Goal: Task Accomplishment & Management: Manage account settings

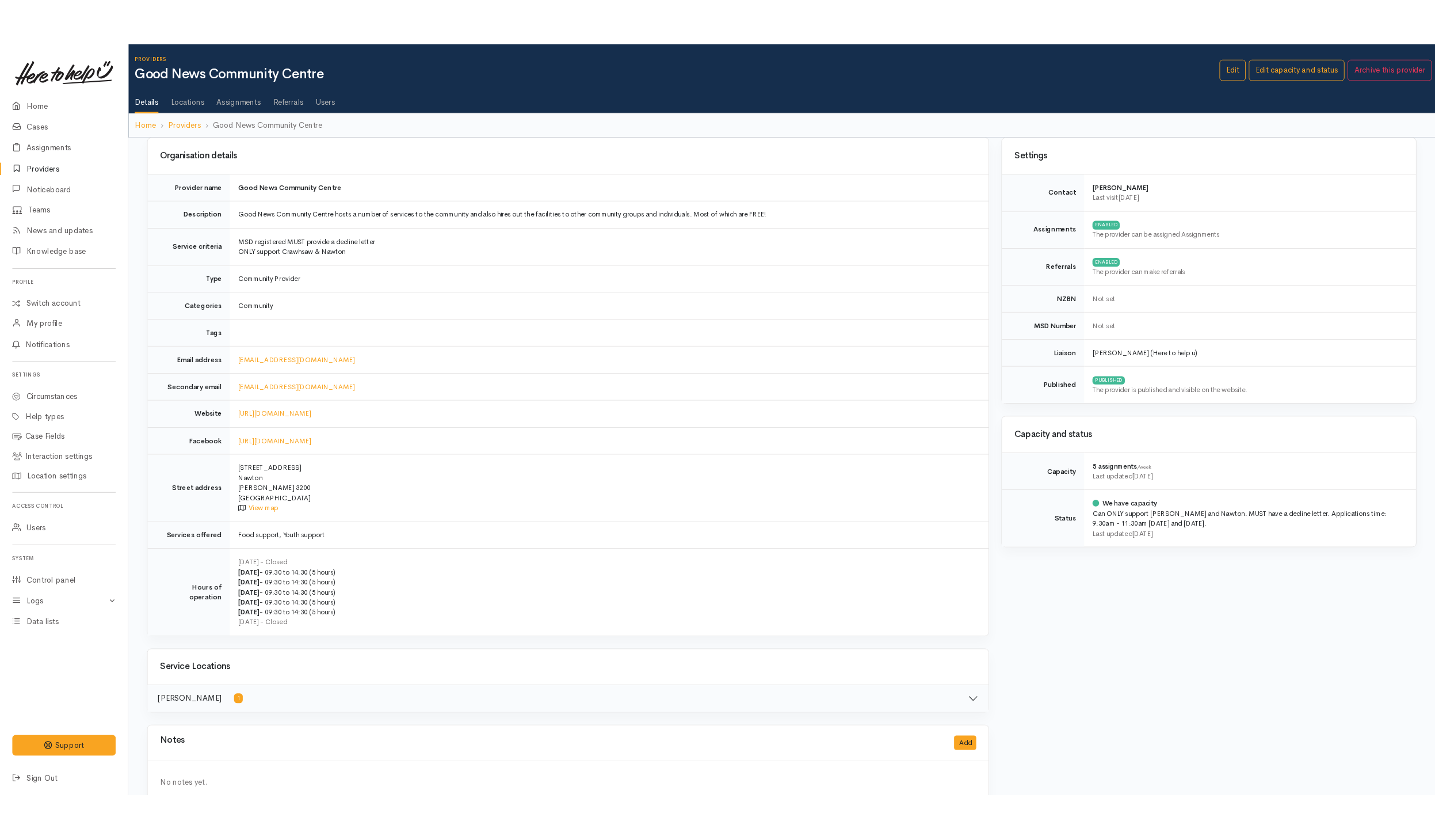
scroll to position [30, 0]
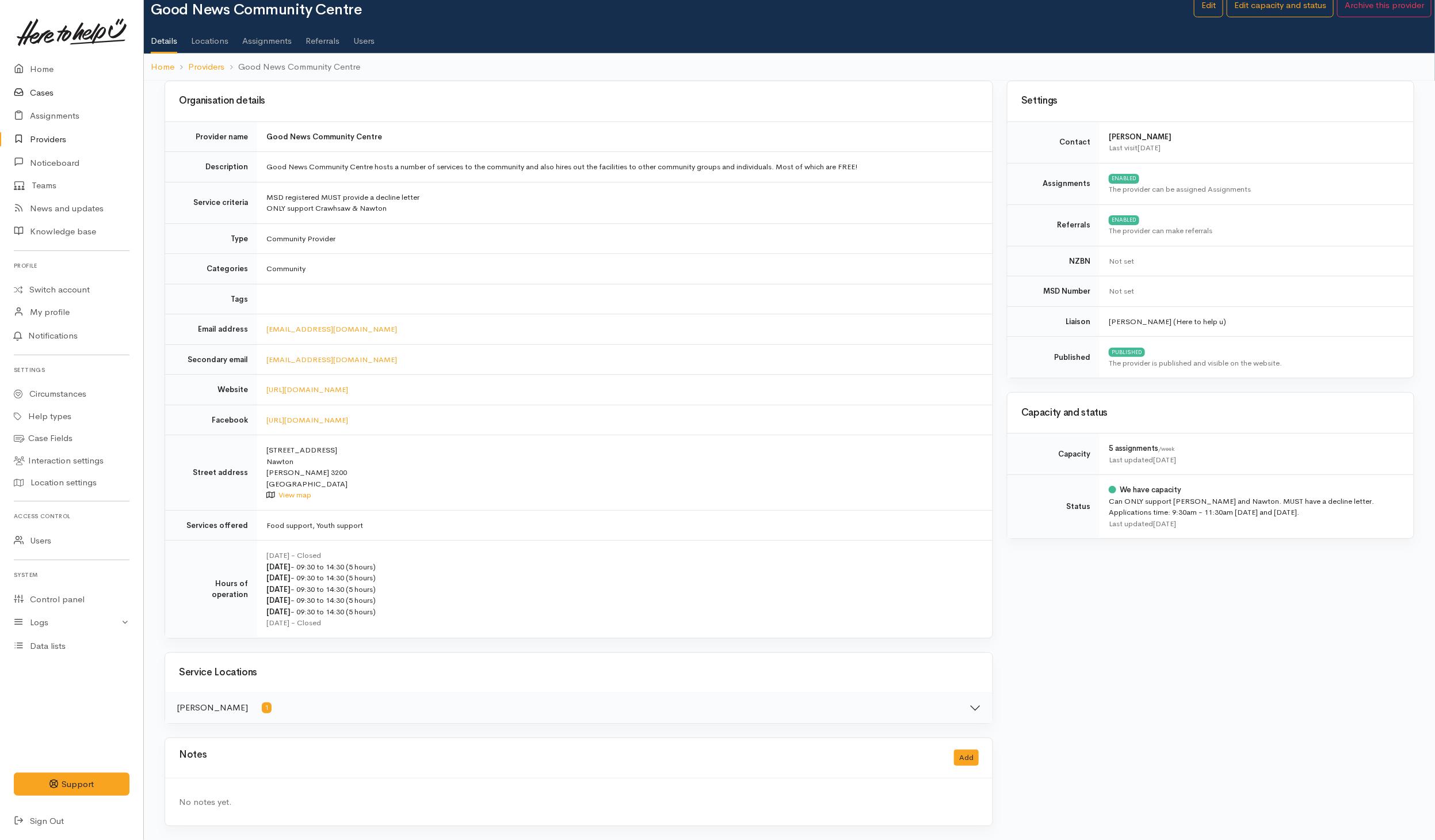
click at [54, 93] on link "Cases" at bounding box center [71, 92] width 143 height 24
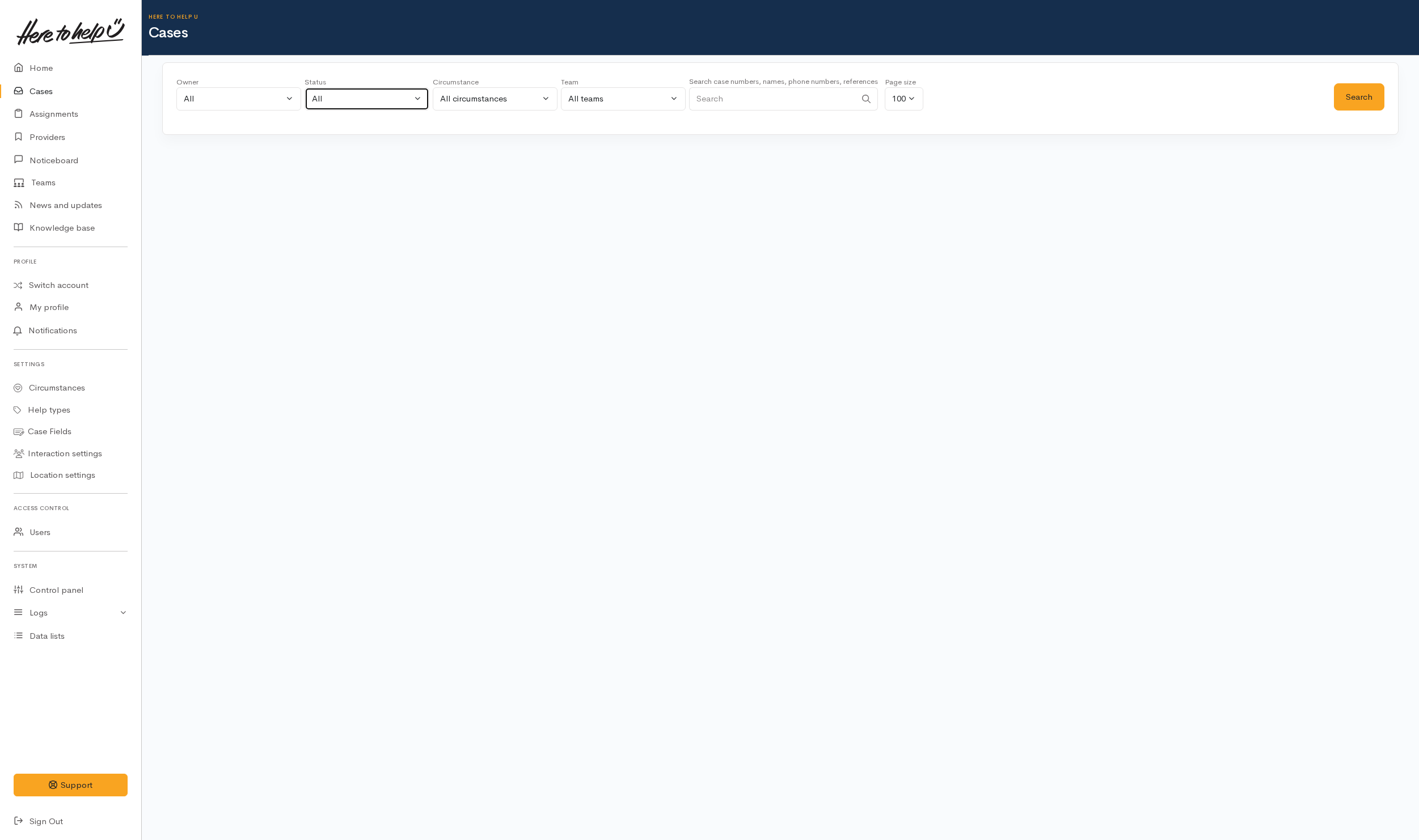
click at [330, 108] on button "All" at bounding box center [367, 99] width 125 height 23
click at [325, 177] on span "All current cases" at bounding box center [355, 172] width 63 height 13
select select "Unresolved"
click at [1376, 94] on button "Search" at bounding box center [1359, 97] width 51 height 28
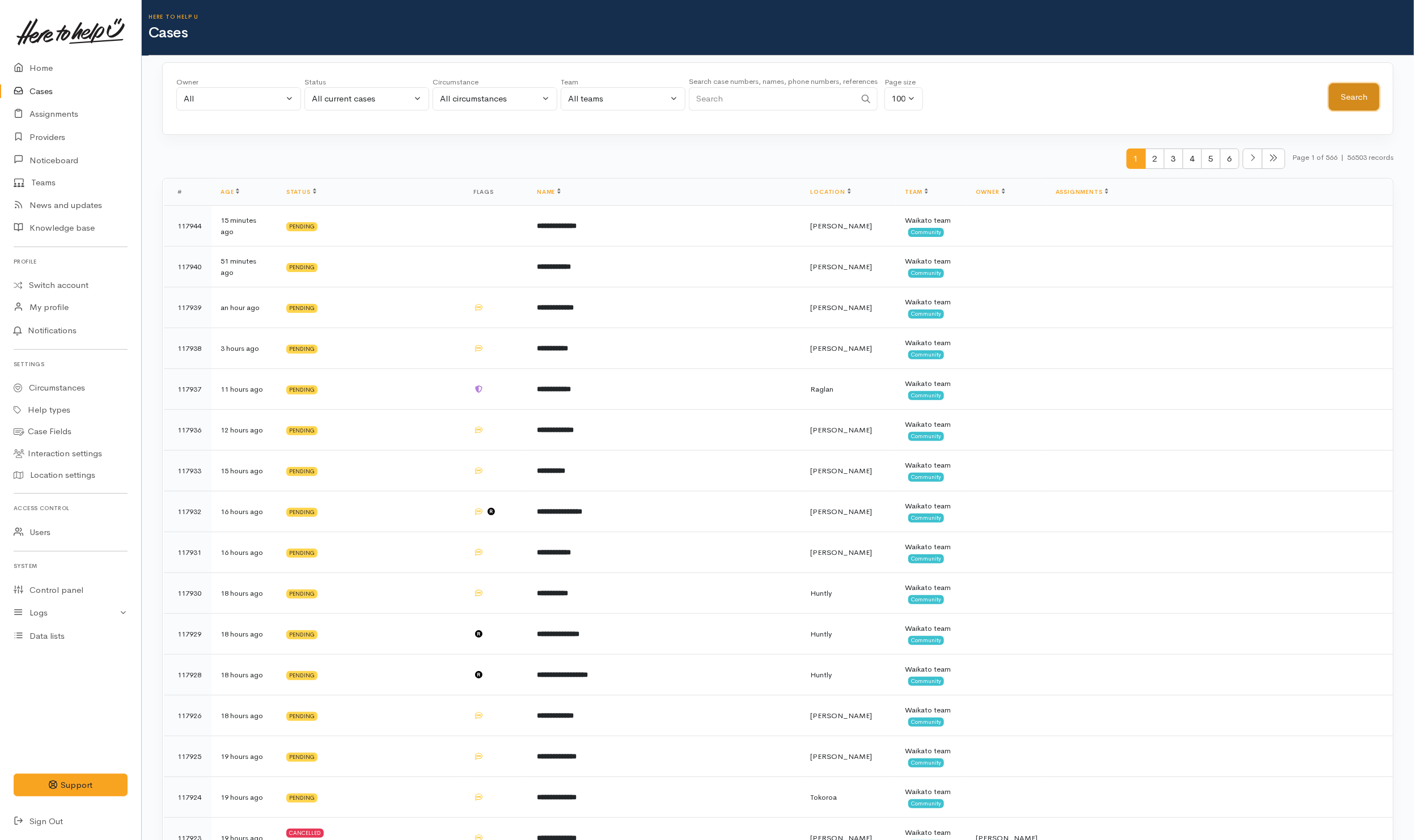
click at [1348, 96] on button "Search" at bounding box center [1355, 97] width 51 height 28
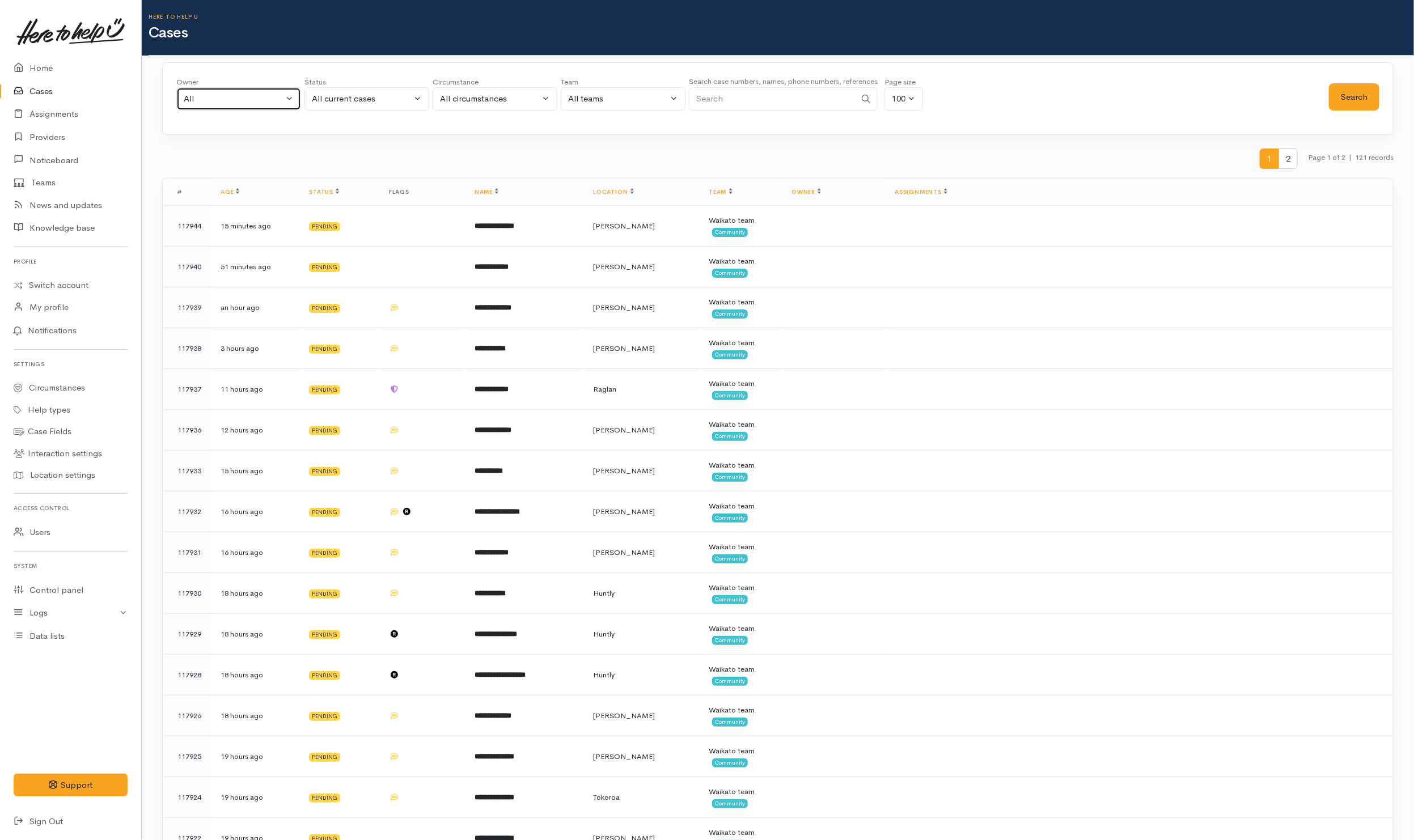
drag, startPoint x: 214, startPoint y: 97, endPoint x: 220, endPoint y: 90, distance: 9.2
click at [218, 93] on div "All" at bounding box center [234, 99] width 100 height 13
type input "kata"
click at [229, 170] on span "Katarina Daly ('Here to help u')" at bounding box center [266, 172] width 140 height 13
select select "1252"
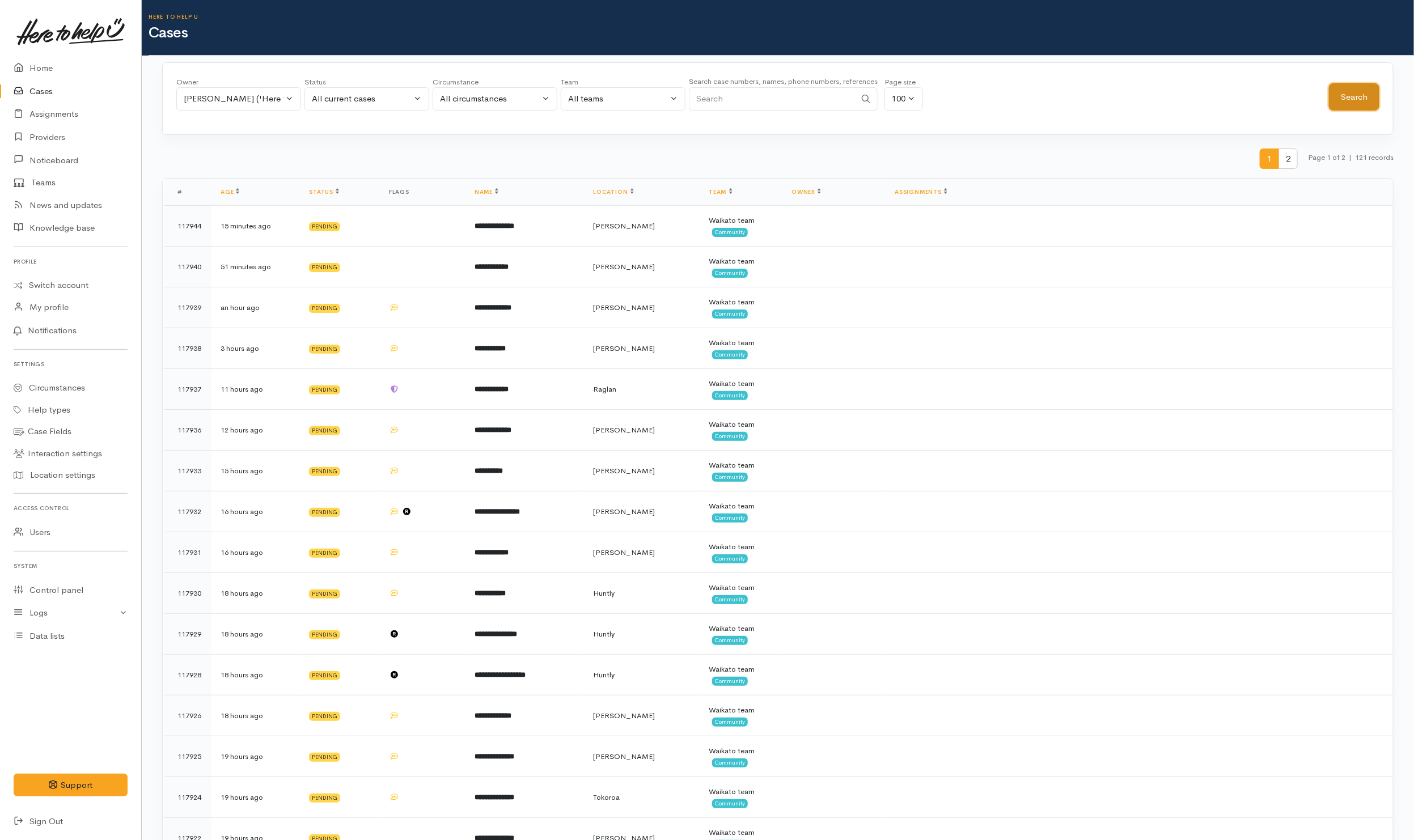
drag, startPoint x: 1344, startPoint y: 93, endPoint x: 1318, endPoint y: 89, distance: 26.3
click at [1344, 94] on button "Search" at bounding box center [1355, 97] width 51 height 28
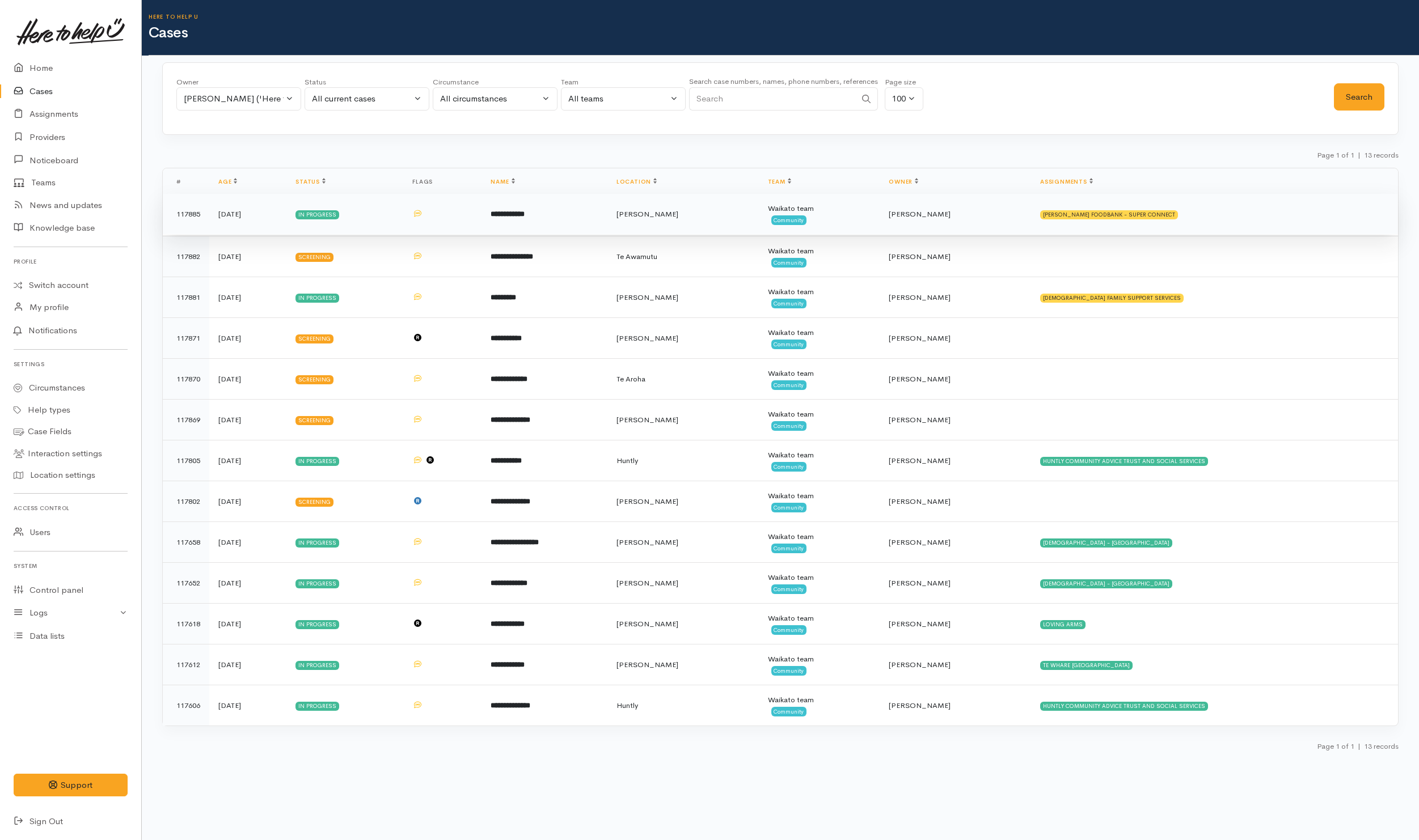
click at [1228, 215] on td "HAMILTON FOODBANK - SUPER CONNECT" at bounding box center [1214, 214] width 367 height 41
click at [1230, 214] on td "HAMILTON FOODBANK - SUPER CONNECT" at bounding box center [1214, 214] width 367 height 41
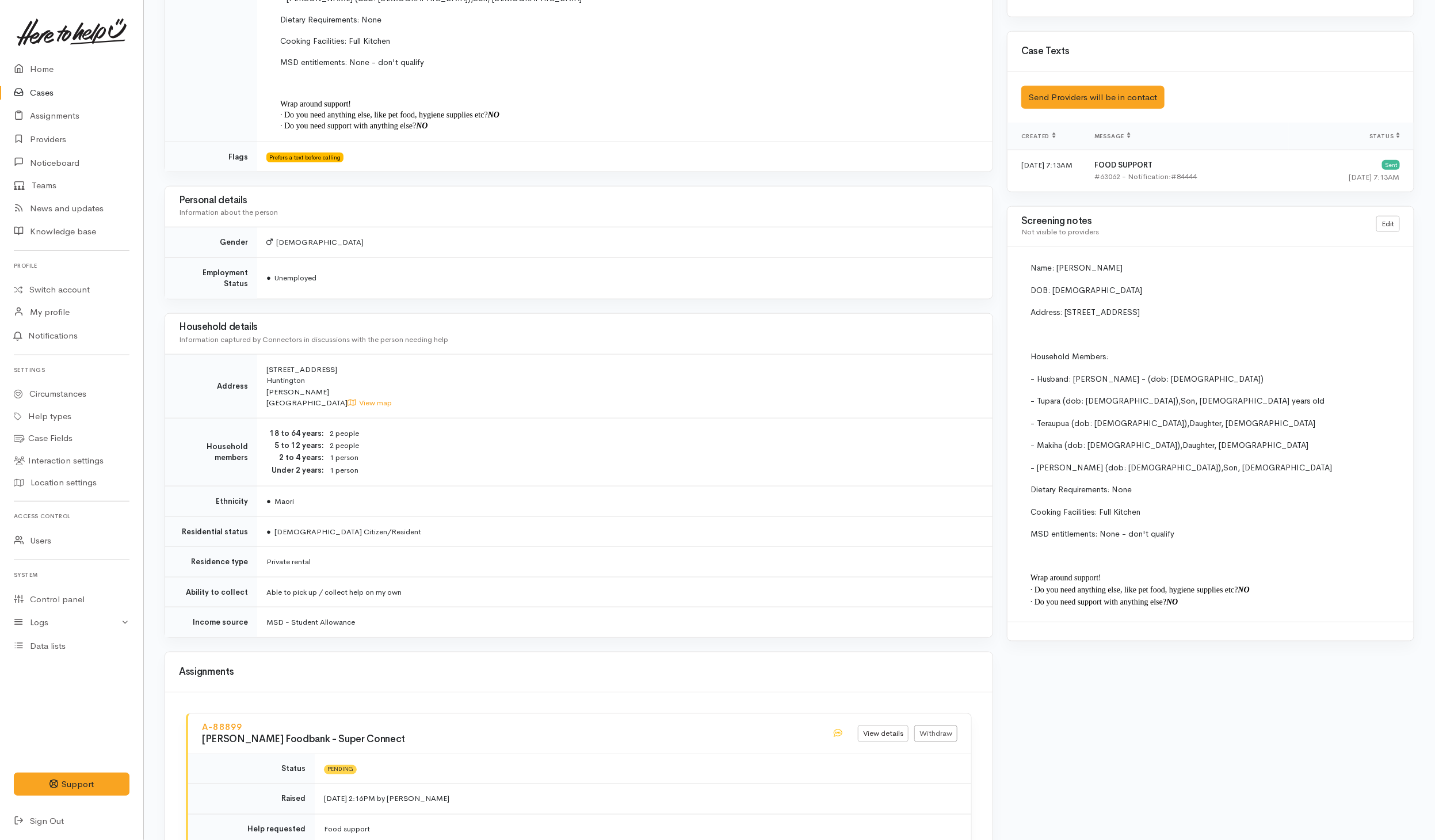
scroll to position [967, 0]
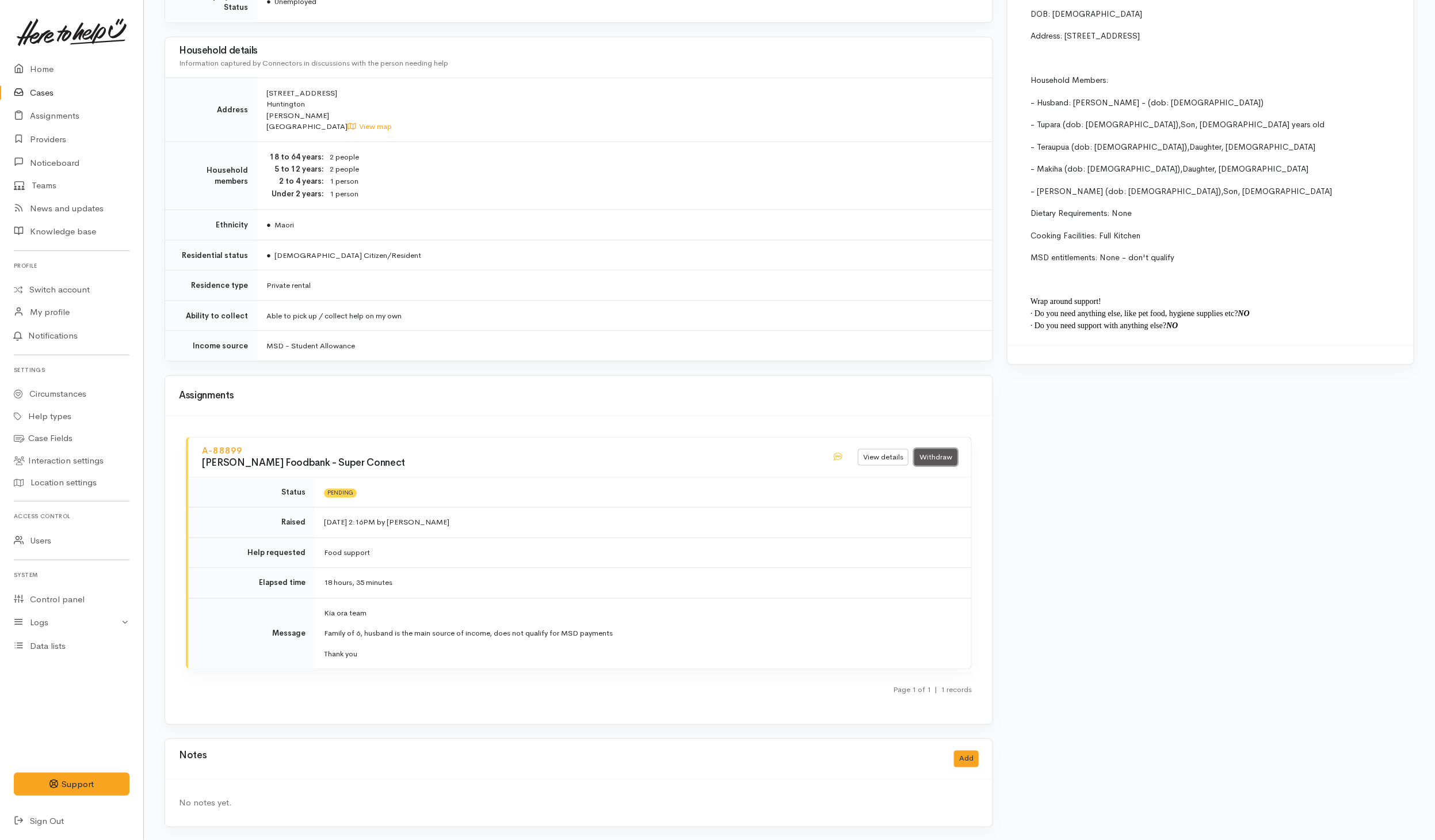
click at [936, 453] on link "Withdraw" at bounding box center [935, 457] width 43 height 17
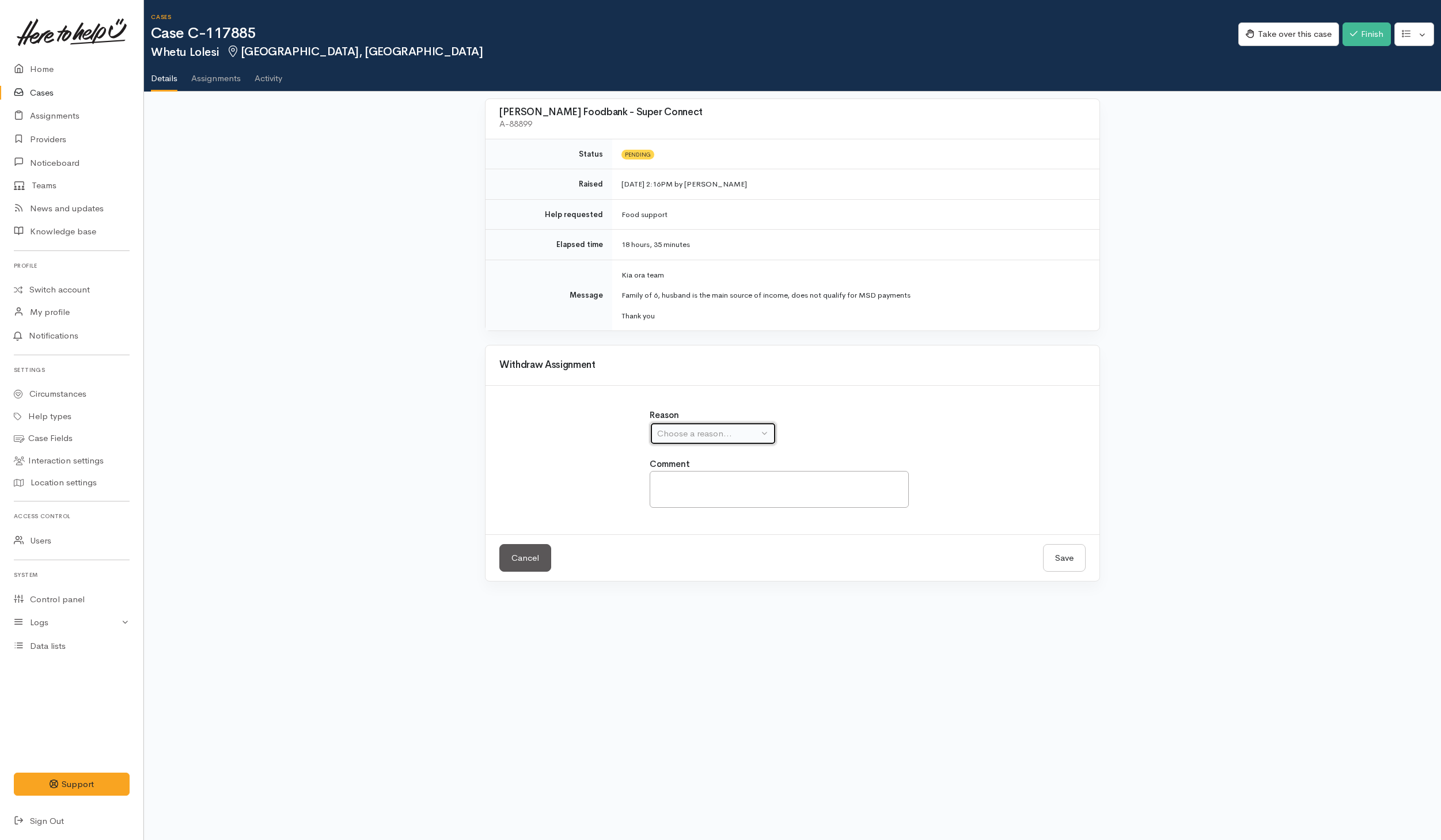
click at [710, 434] on div "Choose a reason..." at bounding box center [708, 433] width 102 height 13
click at [726, 493] on span "Assignment was issued by mistake" at bounding box center [730, 487] width 133 height 13
select select "1"
click at [1056, 567] on button "Save" at bounding box center [1064, 557] width 42 height 28
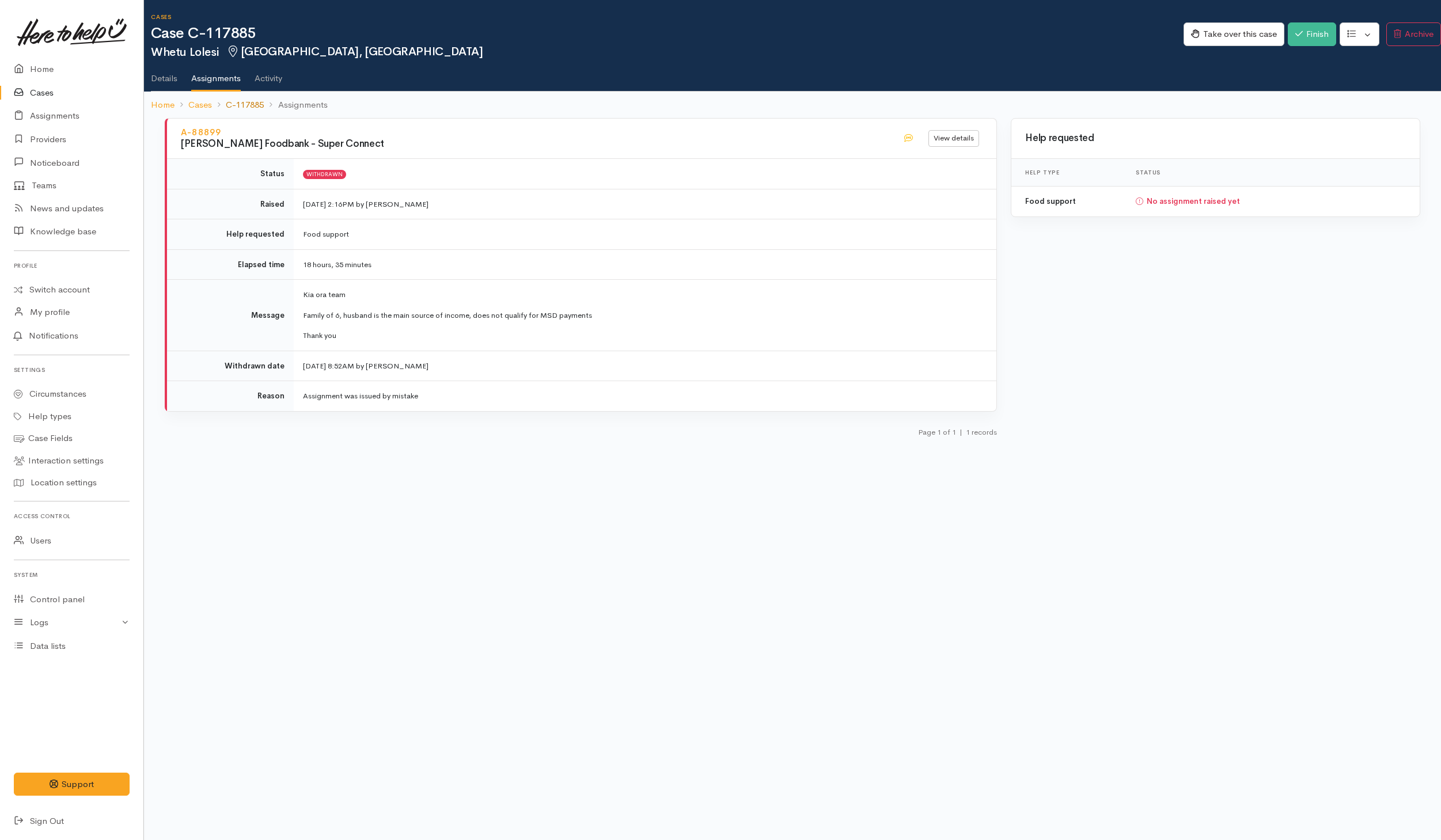
click at [251, 105] on link "C-117885" at bounding box center [245, 105] width 38 height 13
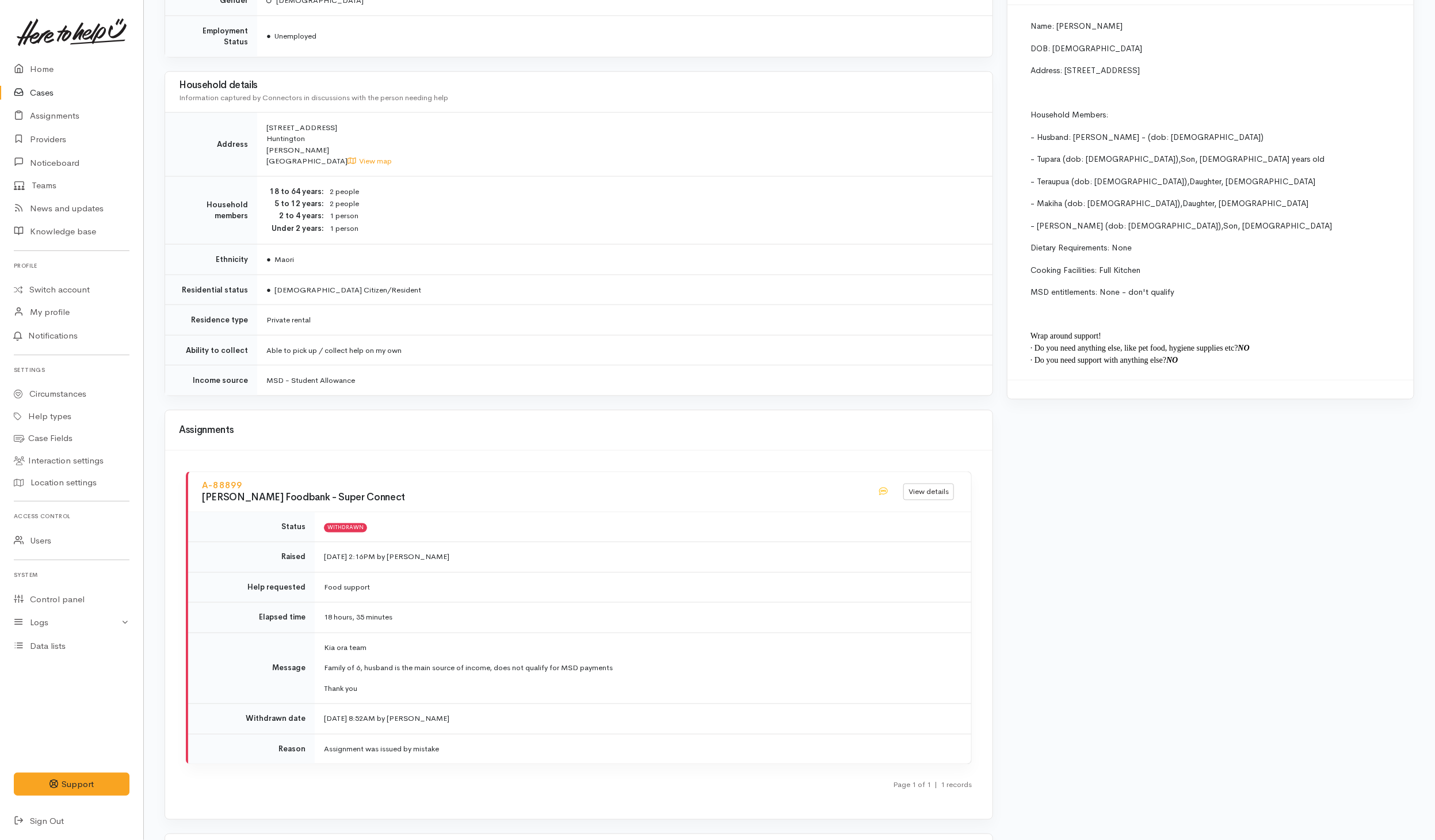
scroll to position [1027, 0]
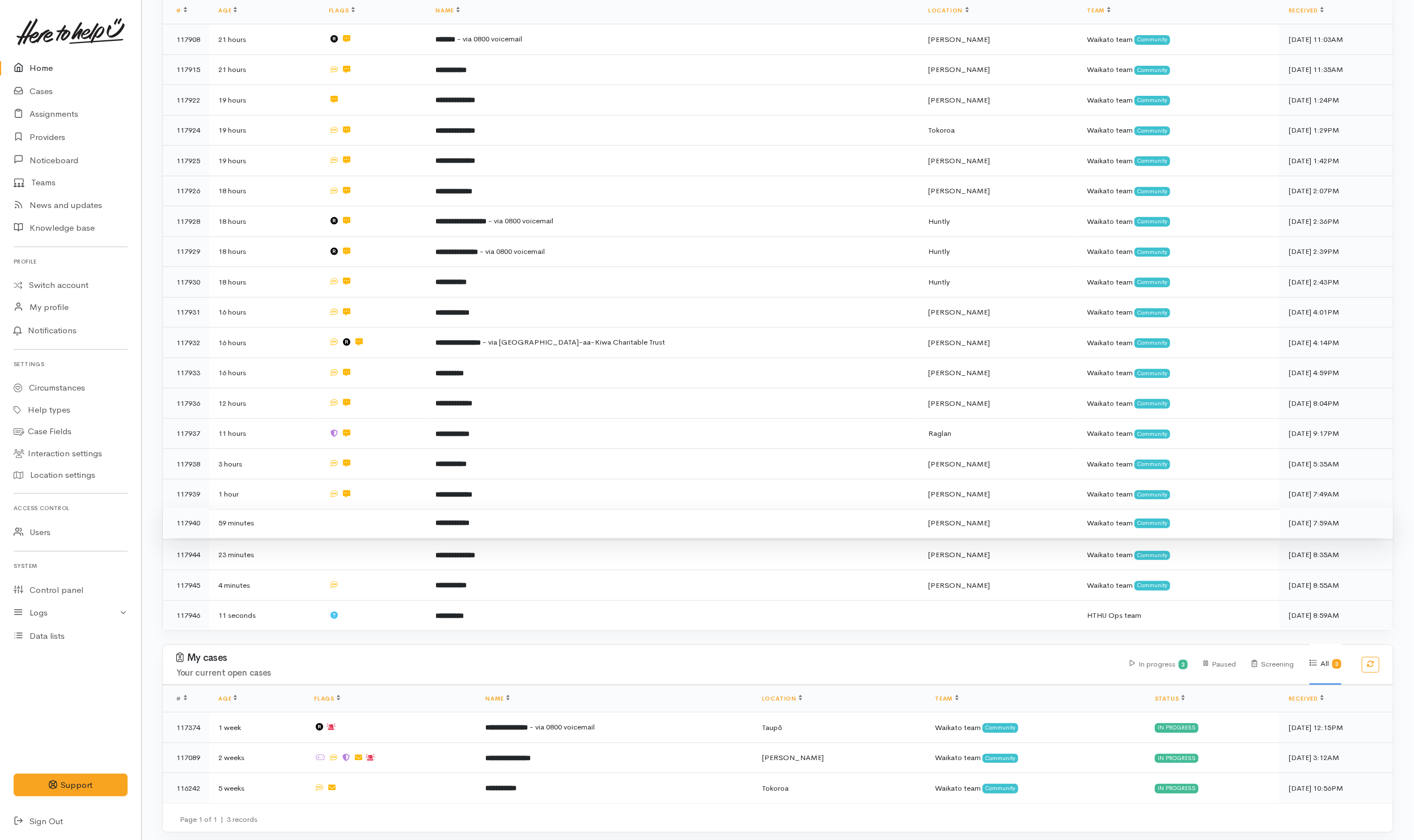
scroll to position [225, 0]
click at [392, 514] on td at bounding box center [373, 522] width 107 height 31
click at [402, 550] on td at bounding box center [373, 553] width 107 height 31
click at [406, 579] on td at bounding box center [373, 583] width 107 height 31
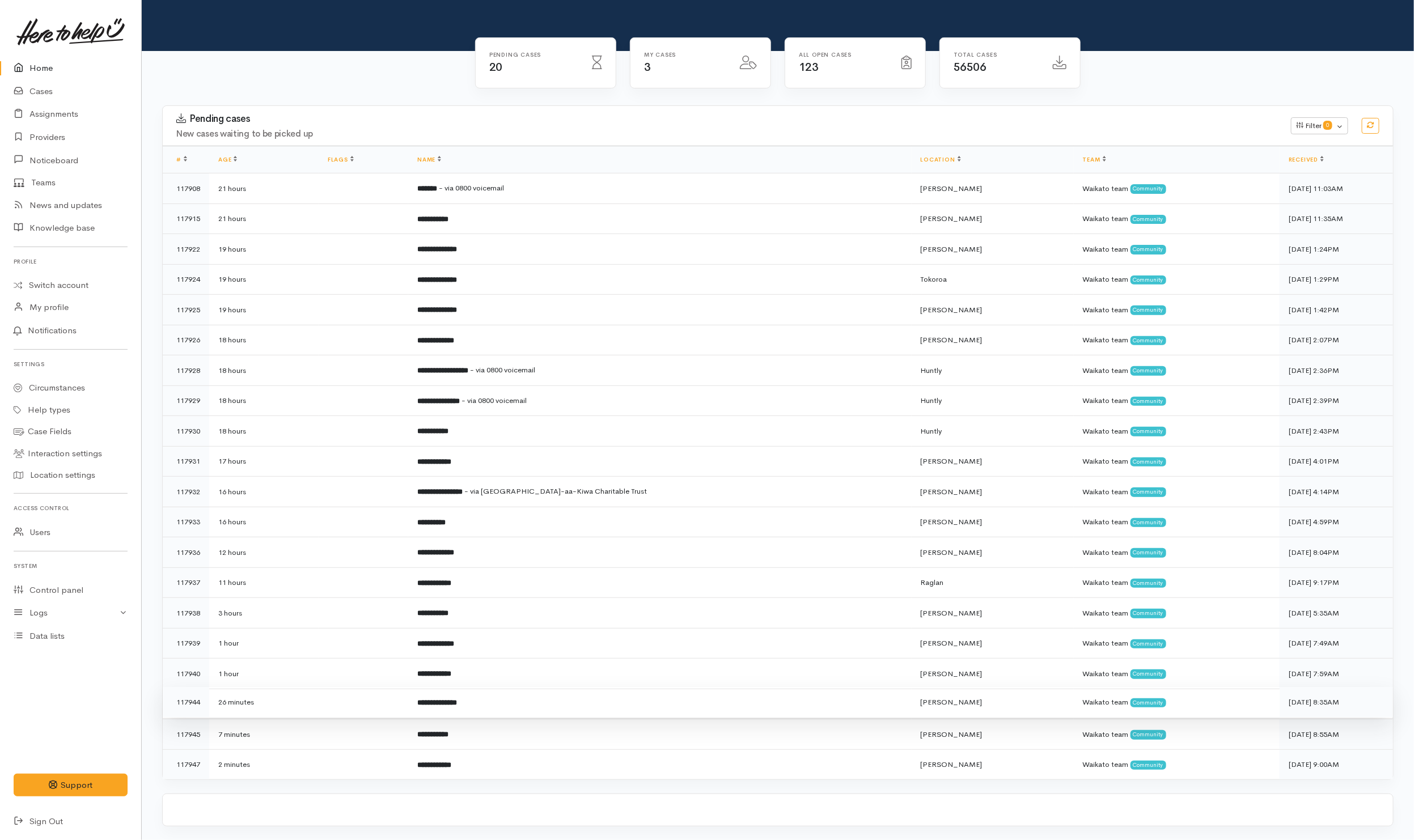
scroll to position [225, 0]
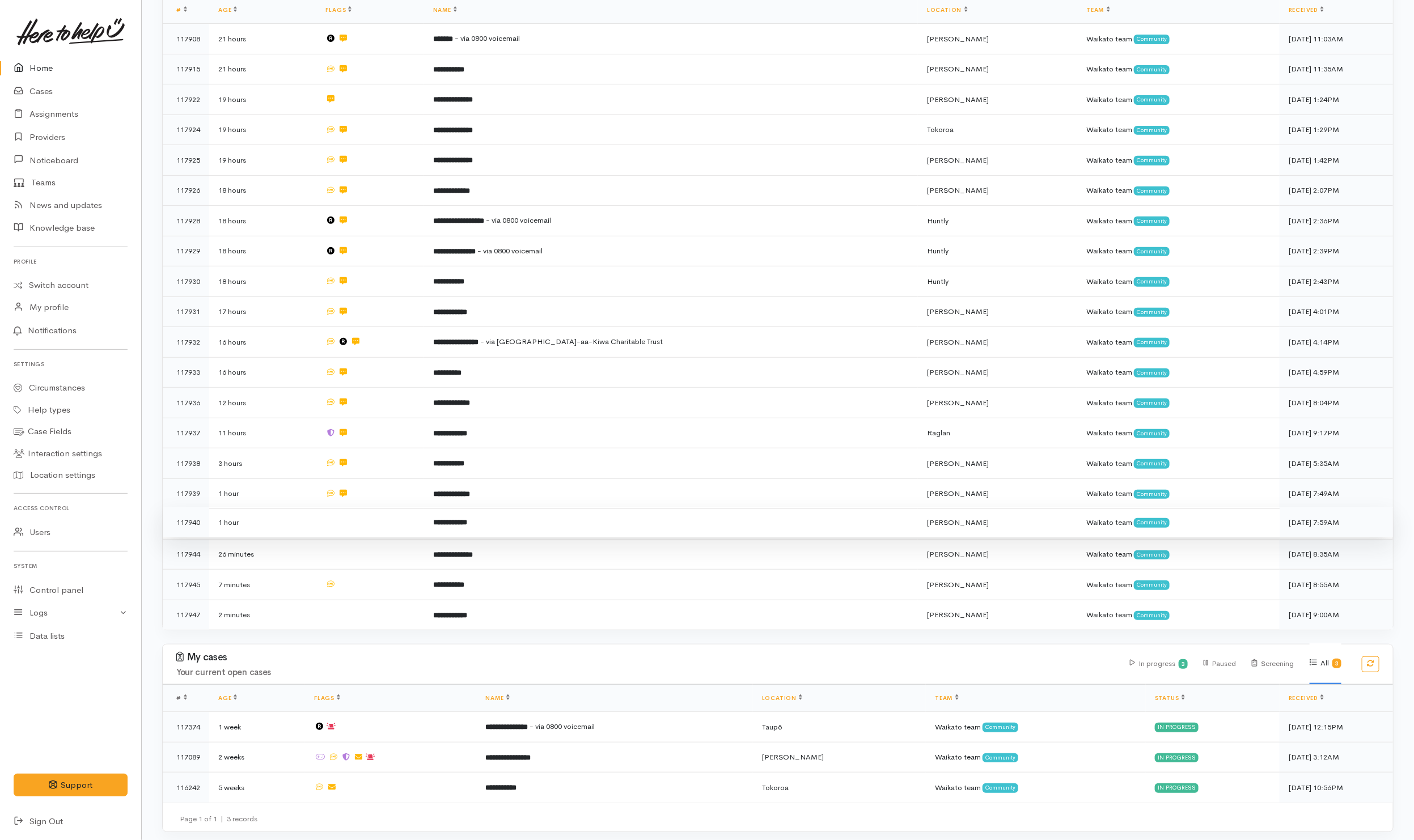
click at [424, 531] on td at bounding box center [370, 522] width 107 height 31
click at [424, 546] on td at bounding box center [370, 553] width 107 height 31
click at [421, 575] on td at bounding box center [370, 583] width 107 height 31
click at [423, 611] on td at bounding box center [370, 613] width 107 height 30
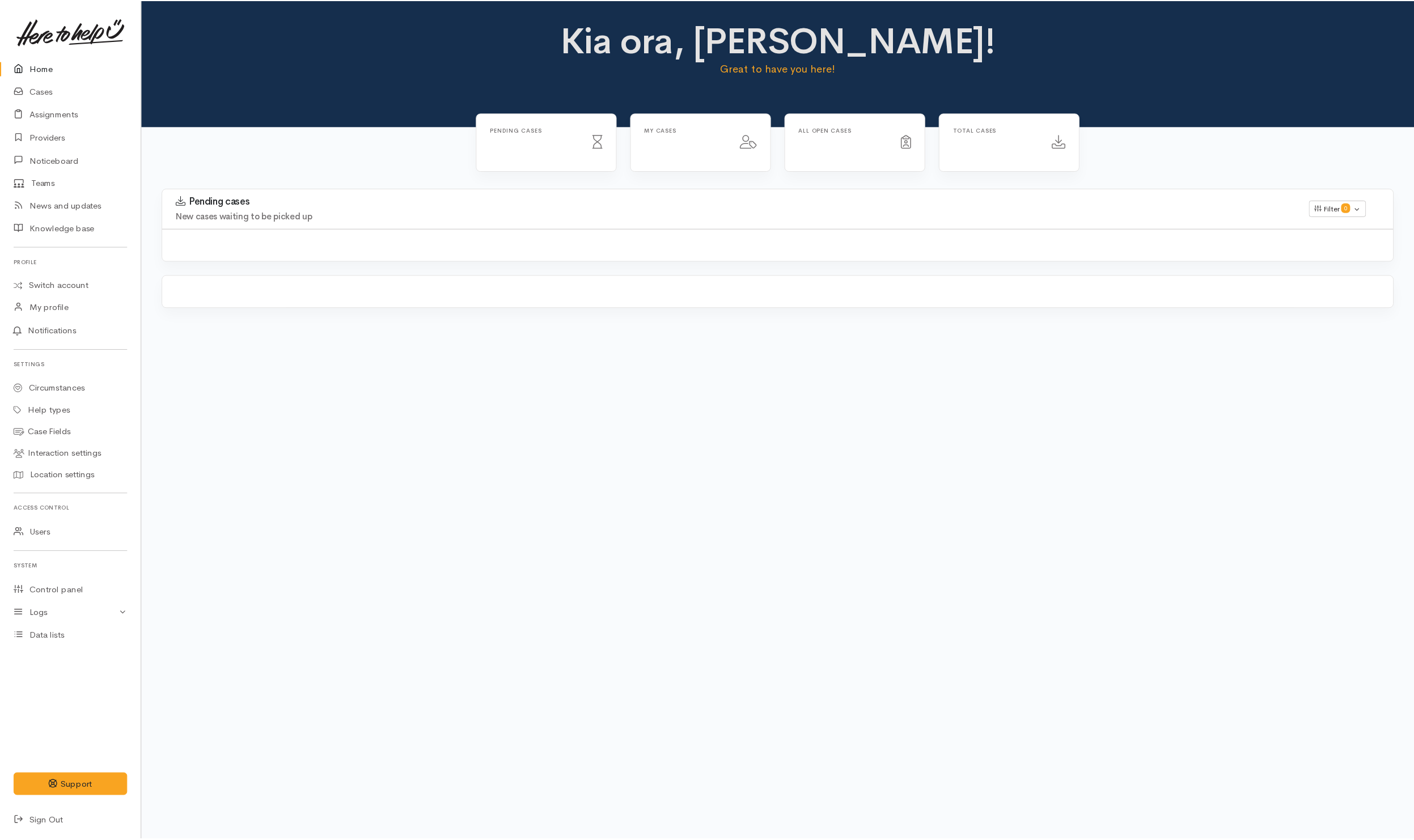
scroll to position [225, 0]
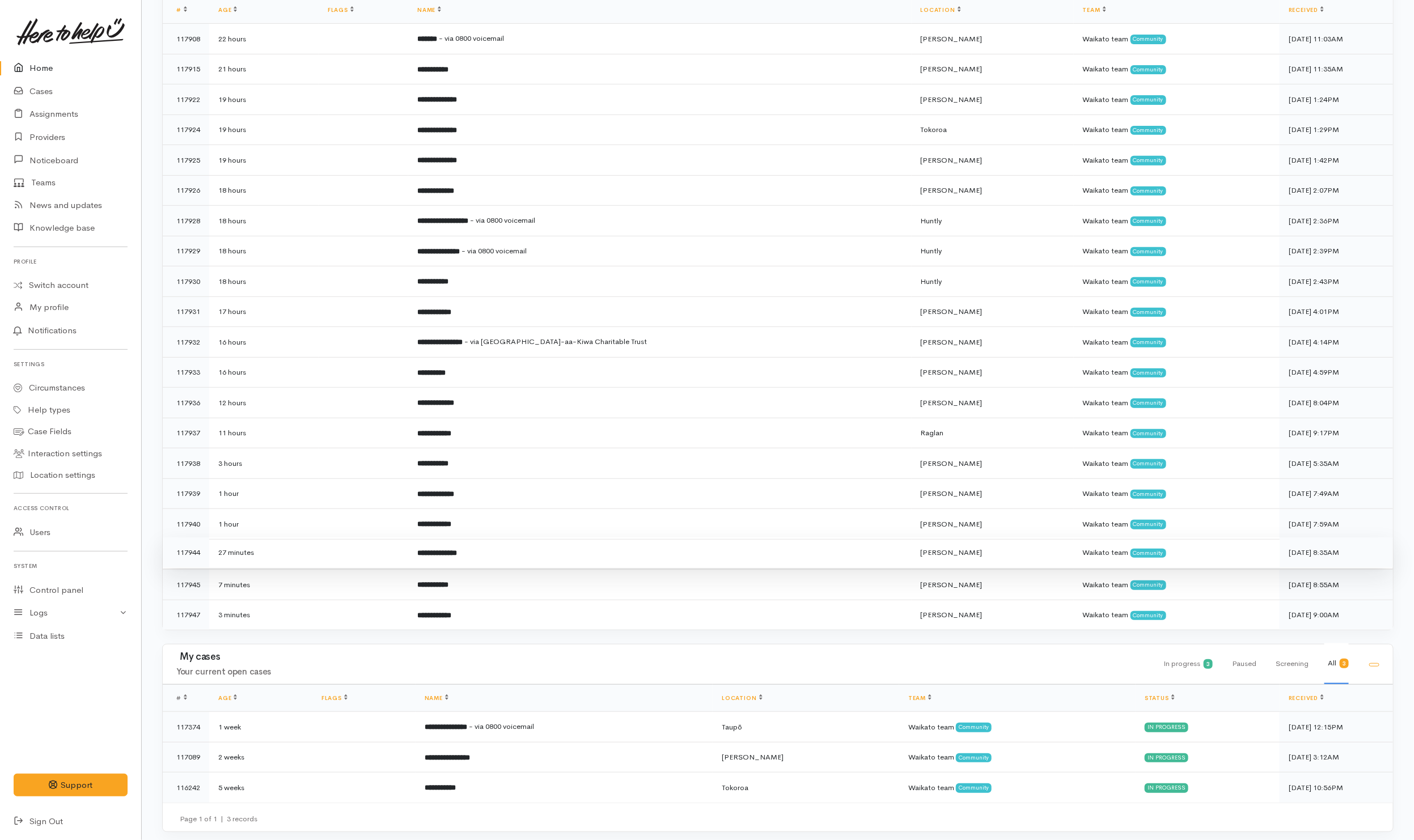
scroll to position [225, 0]
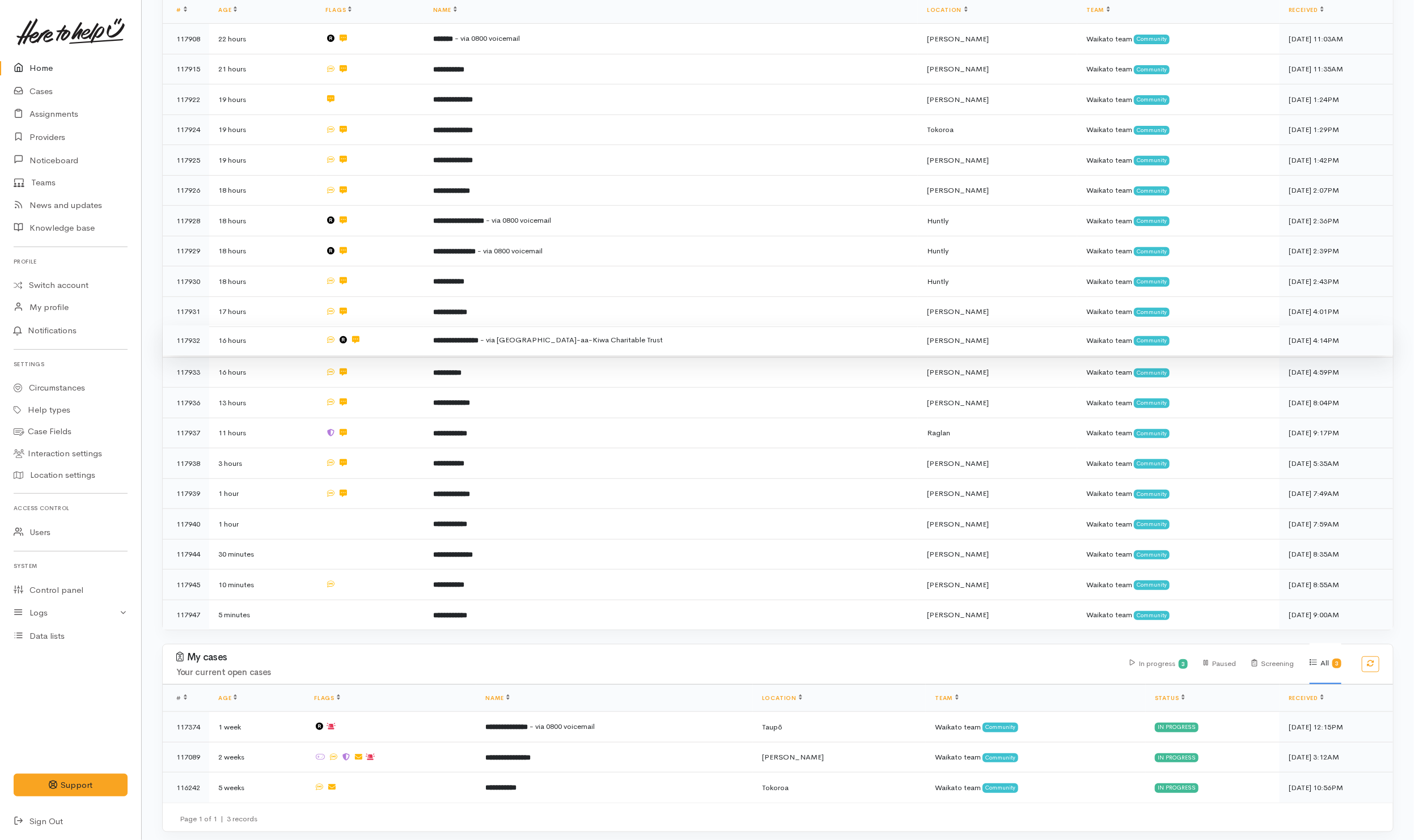
scroll to position [140, 0]
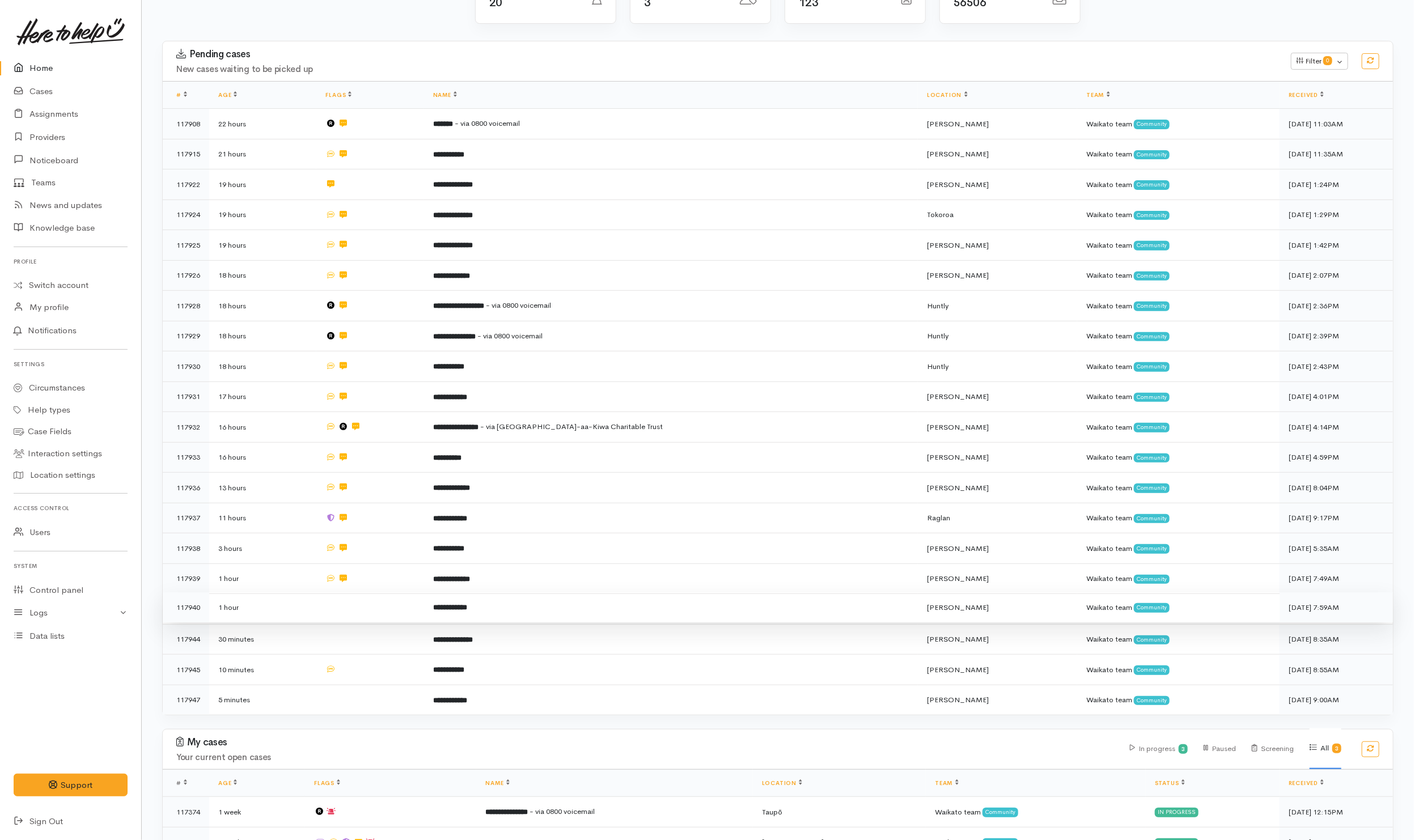
click at [375, 601] on td at bounding box center [370, 607] width 107 height 31
click at [373, 626] on td at bounding box center [370, 638] width 107 height 31
click at [385, 655] on td at bounding box center [370, 668] width 107 height 31
click at [394, 696] on td at bounding box center [370, 698] width 107 height 30
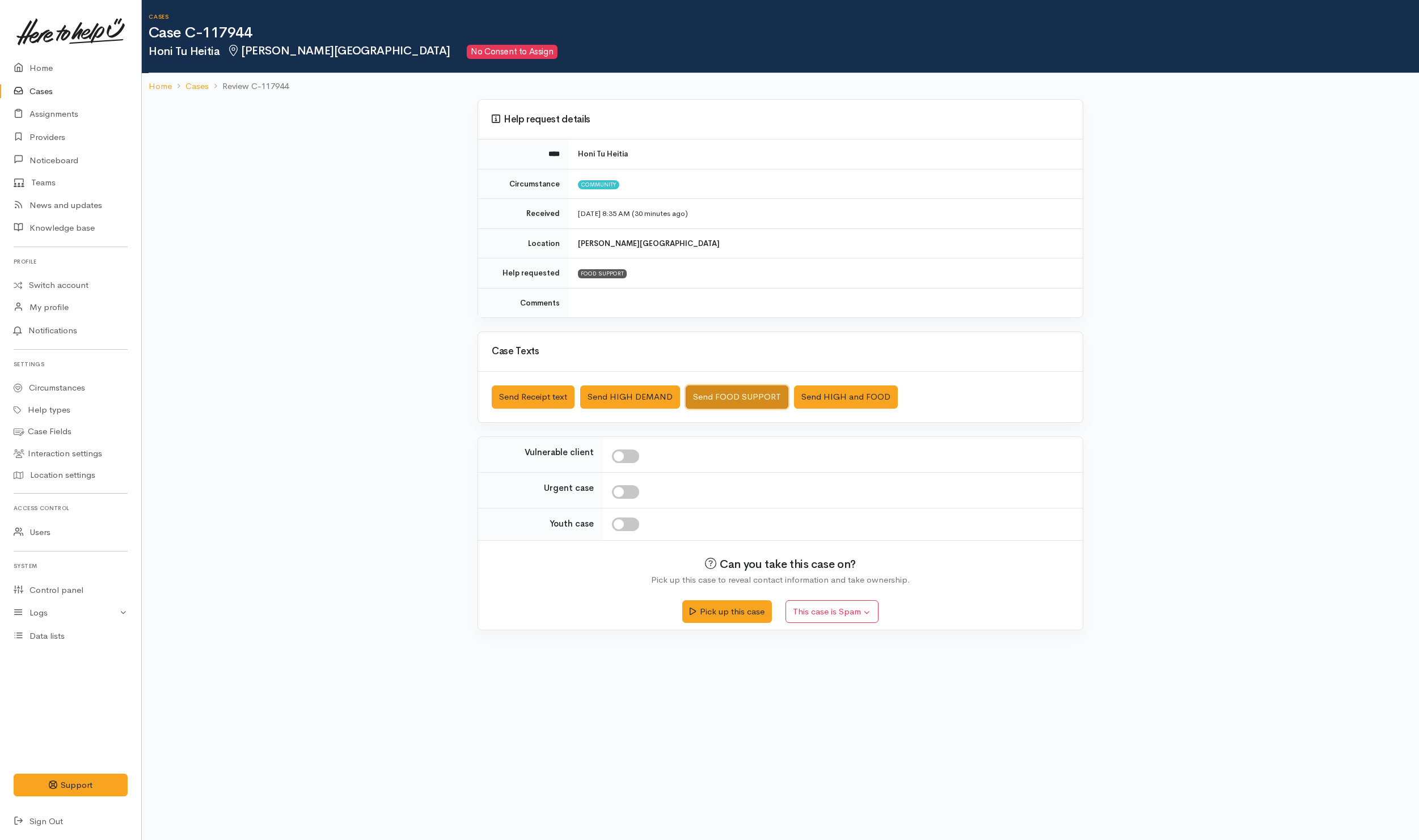
click at [738, 394] on button "Send FOOD SUPPORT" at bounding box center [736, 396] width 102 height 23
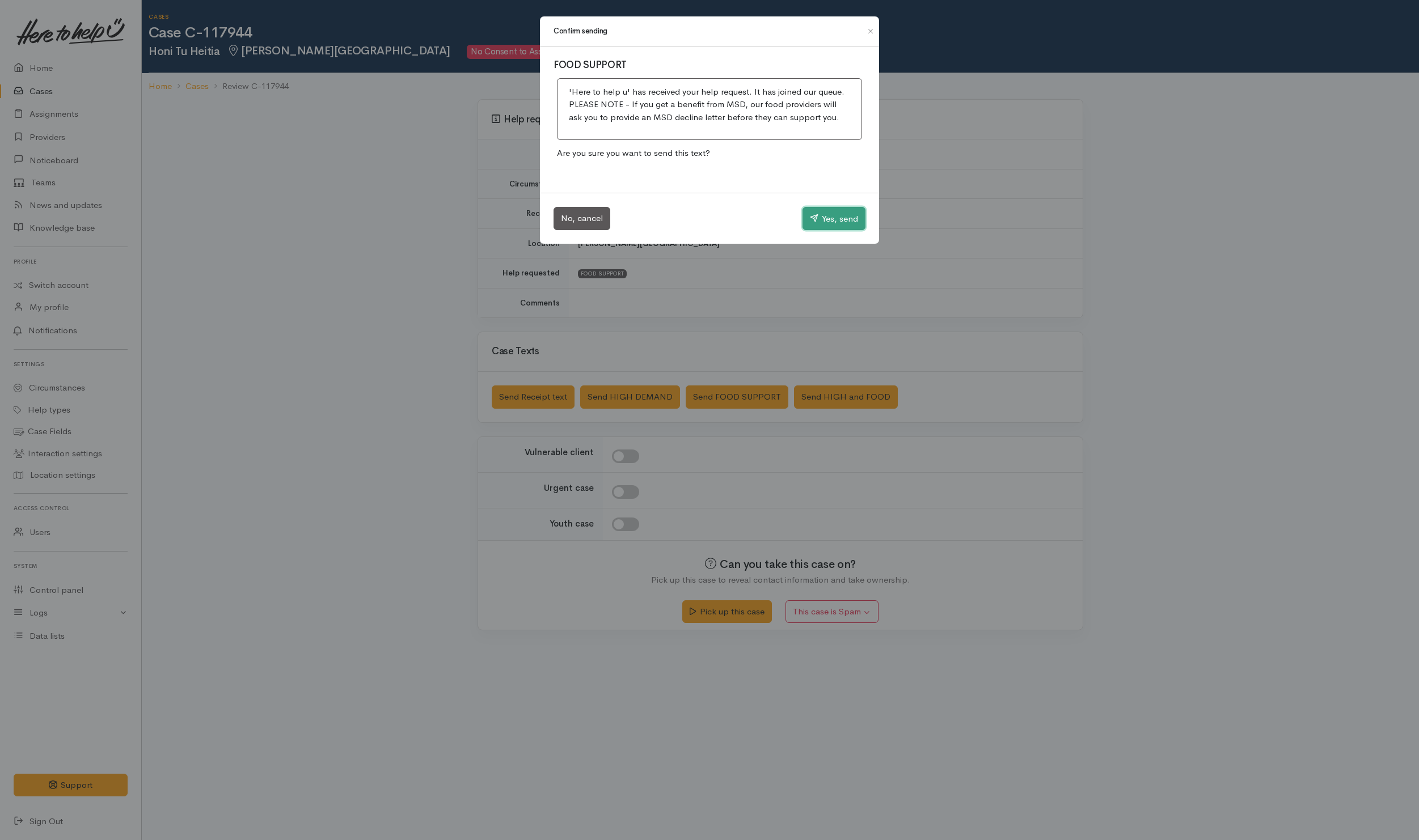
click at [854, 215] on button "Yes, send" at bounding box center [833, 219] width 63 height 24
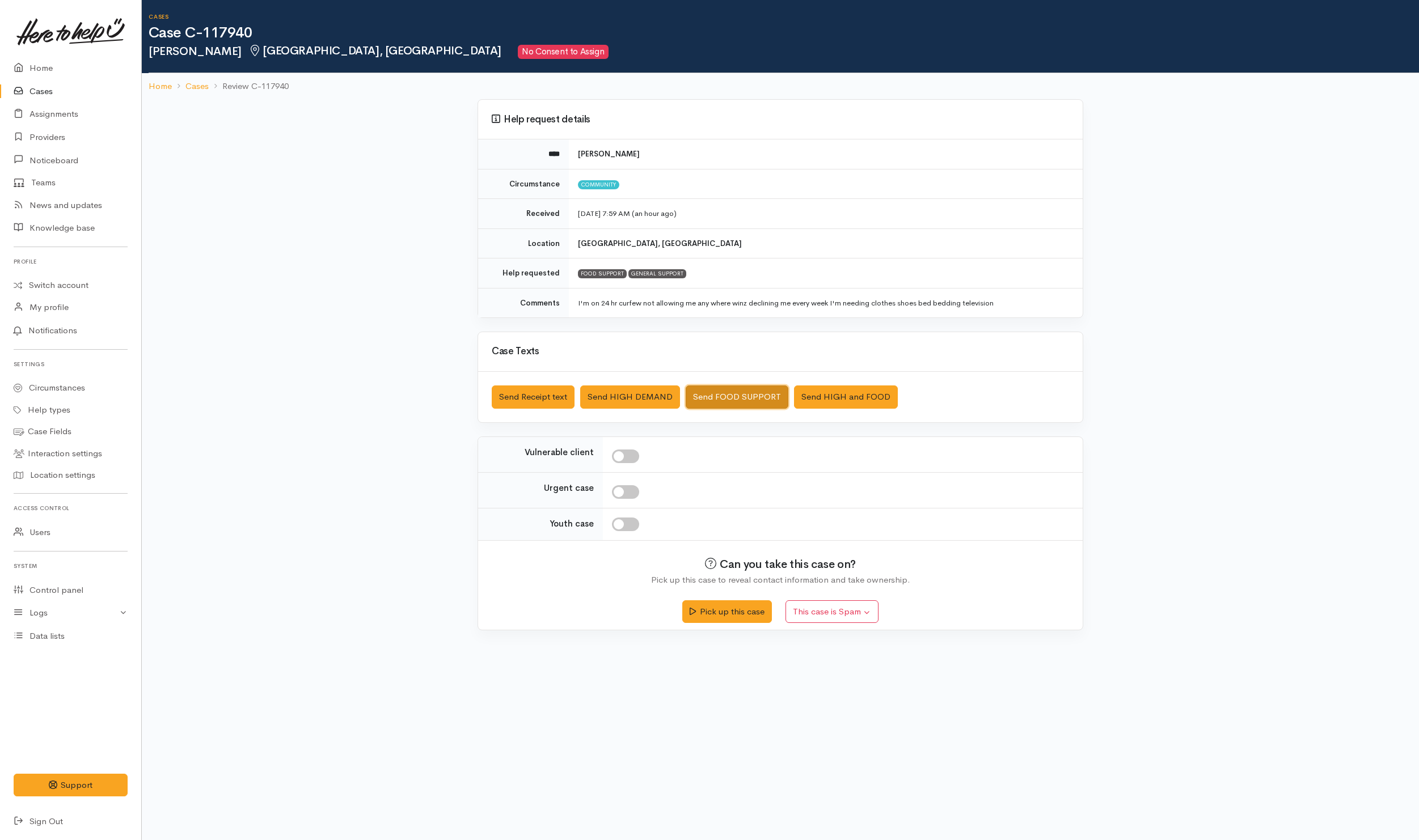
click at [710, 396] on button "Send FOOD SUPPORT" at bounding box center [736, 396] width 102 height 23
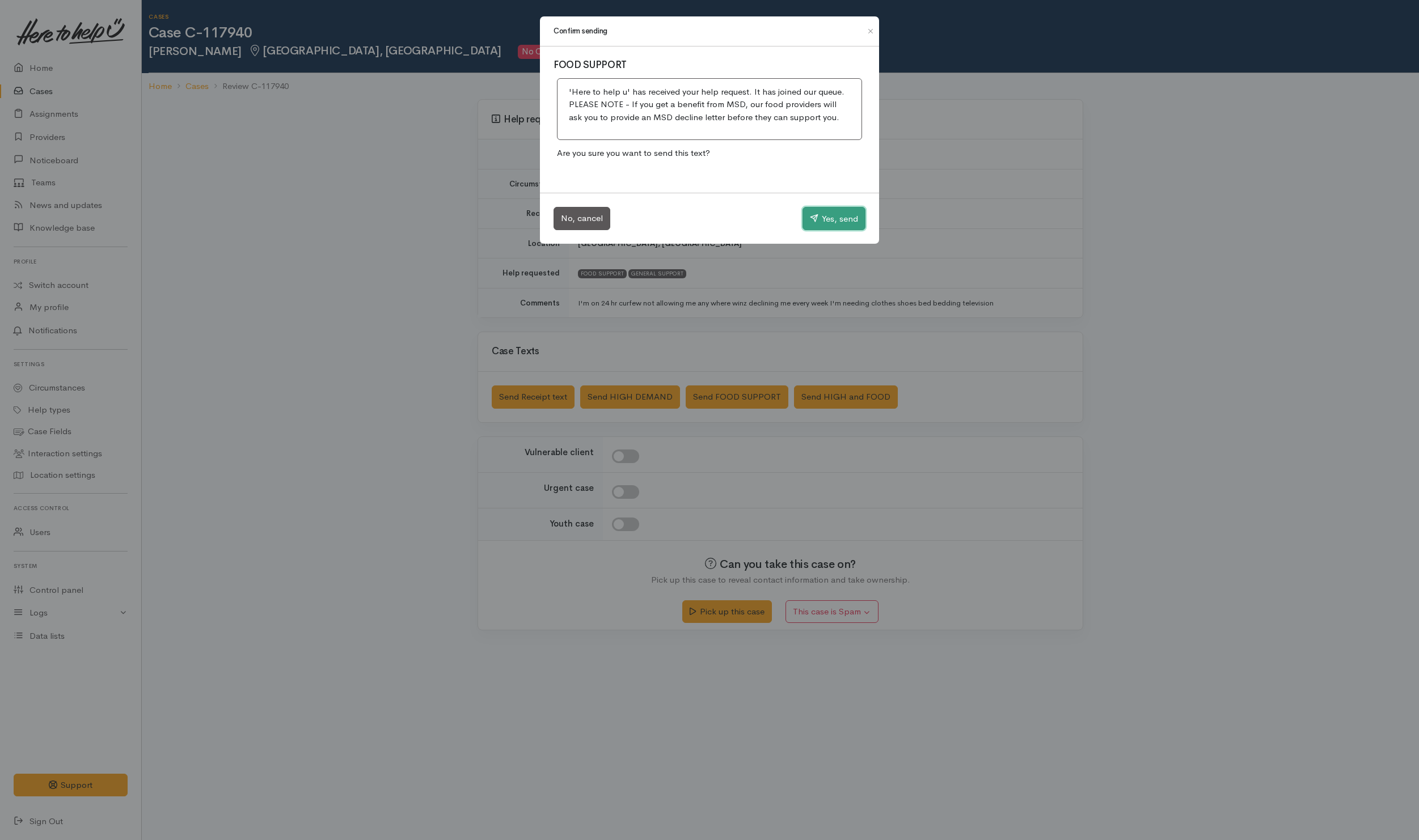
click at [817, 228] on button "Yes, send" at bounding box center [833, 219] width 63 height 24
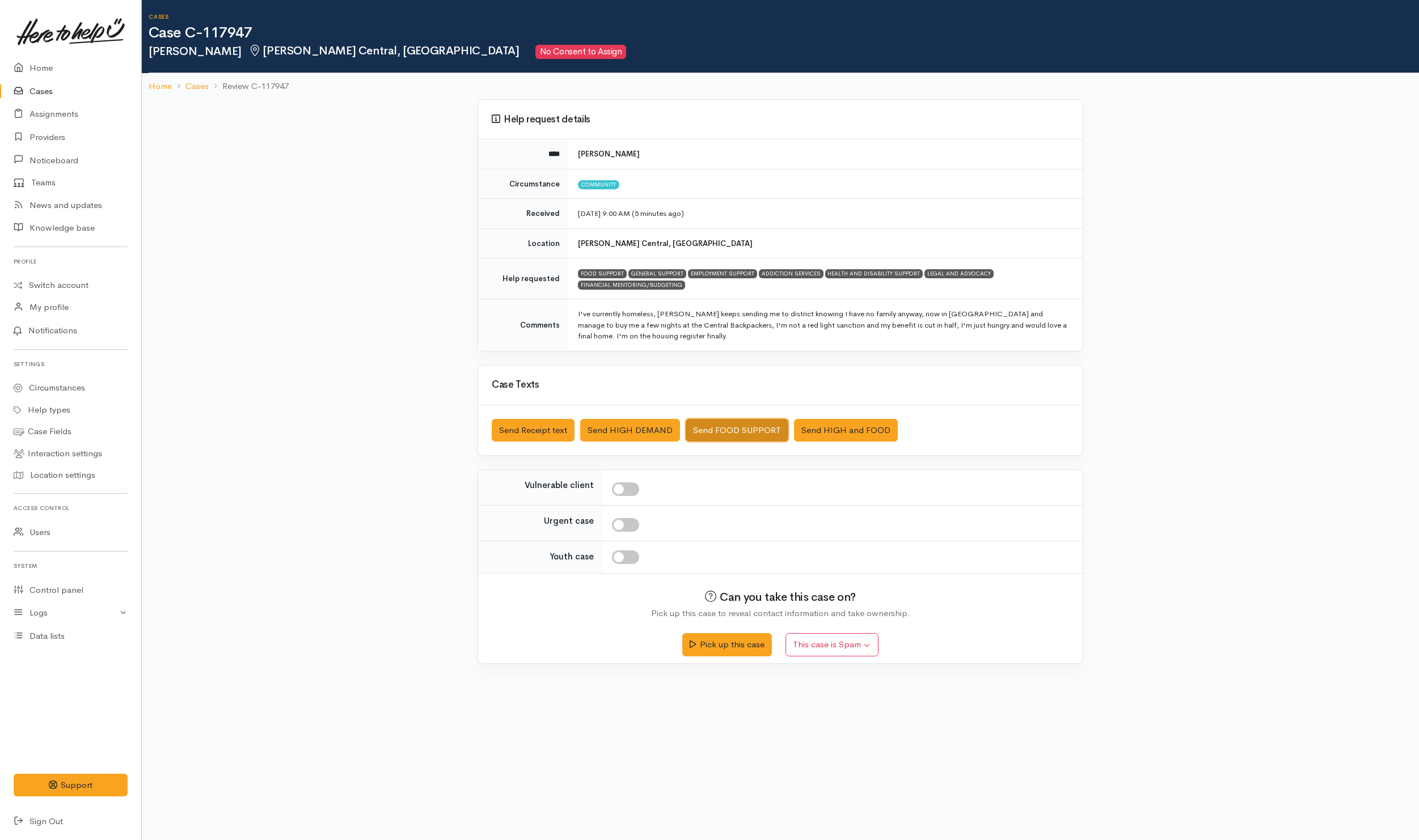
click at [738, 425] on button "Send FOOD SUPPORT" at bounding box center [736, 430] width 102 height 23
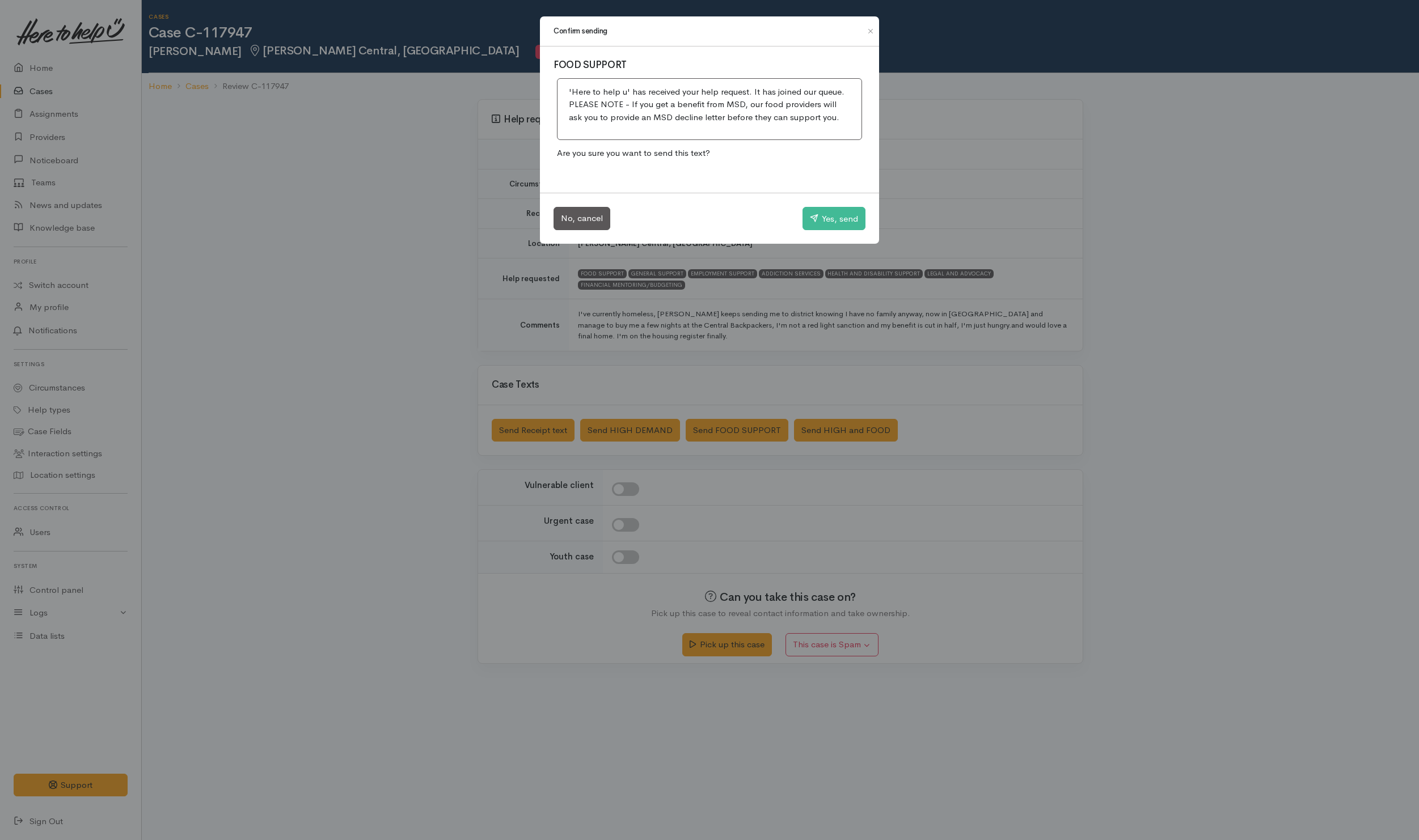
click at [828, 203] on div "No, cancel Yes, send" at bounding box center [710, 218] width 339 height 52
click at [828, 209] on button "Yes, send" at bounding box center [833, 219] width 63 height 24
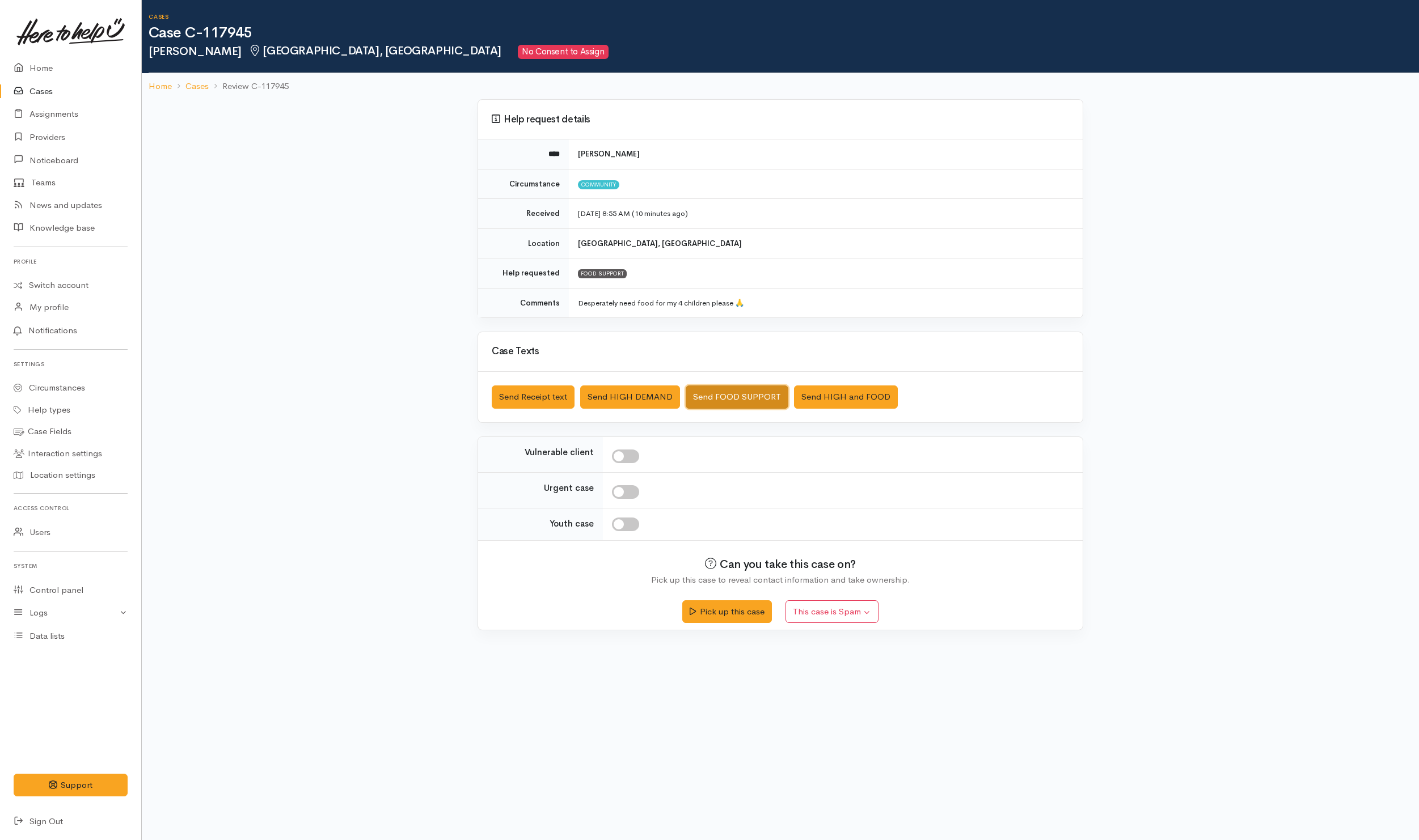
click at [707, 395] on button "Send FOOD SUPPORT" at bounding box center [736, 396] width 102 height 23
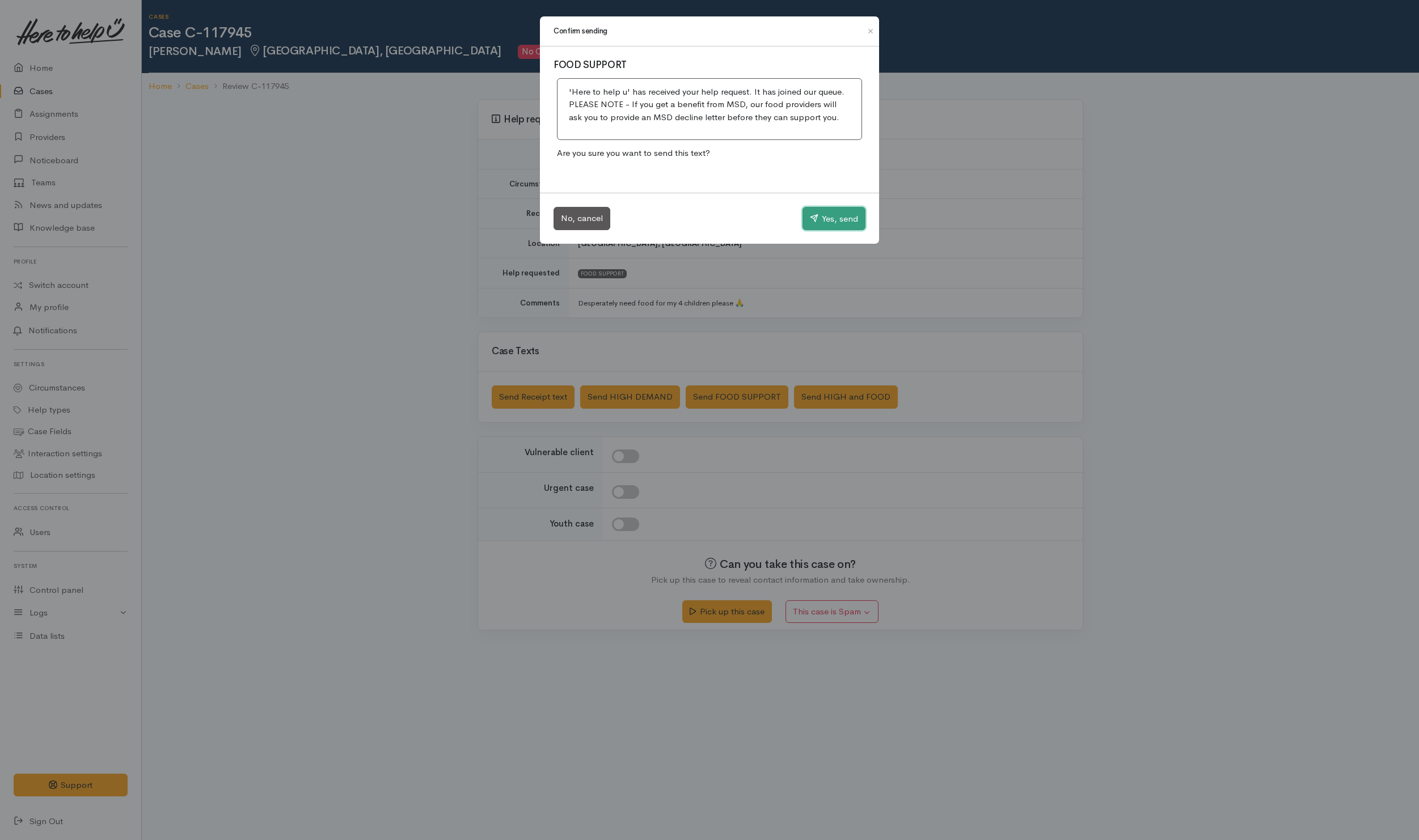
click at [813, 222] on icon "button" at bounding box center [813, 217] width 8 height 8
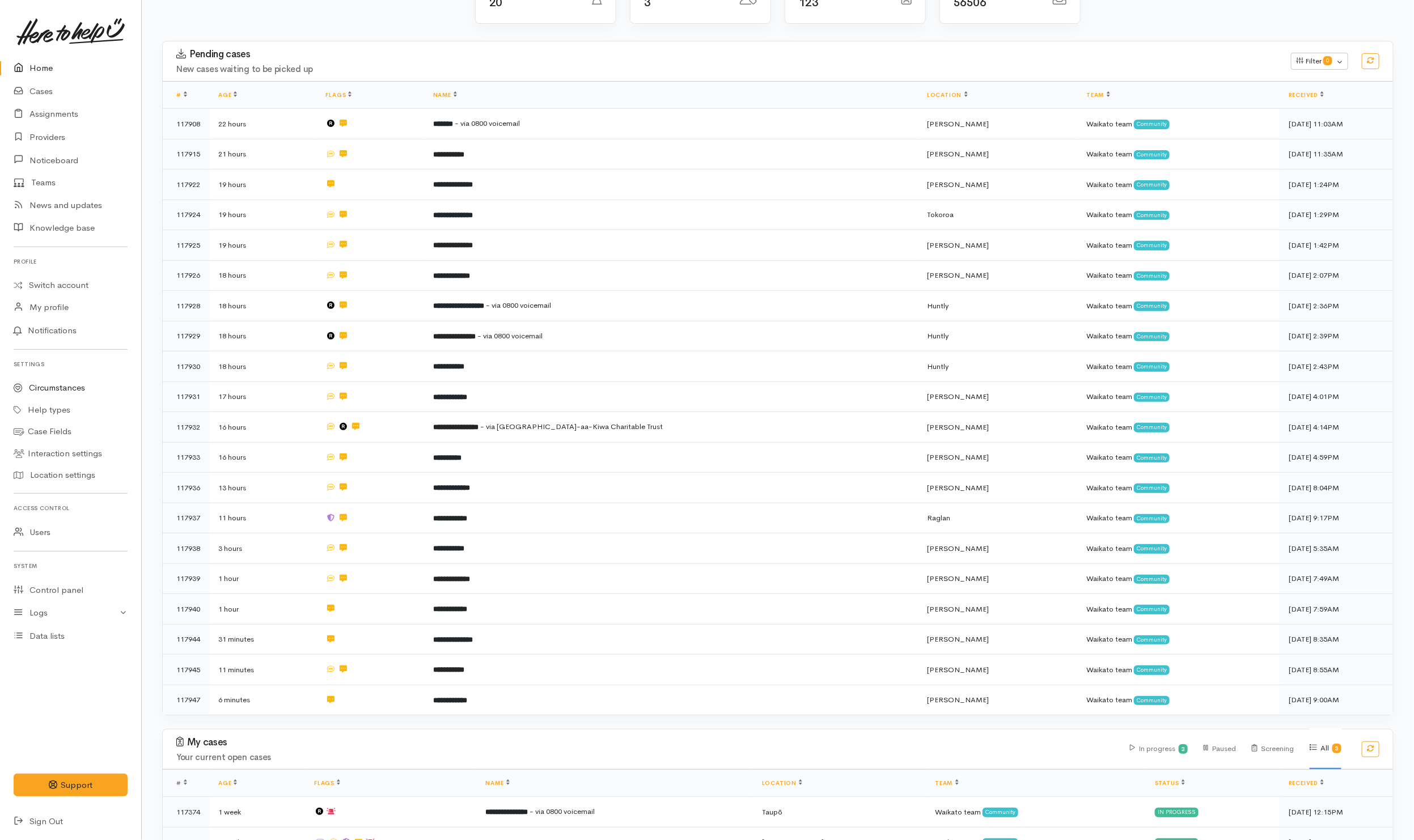
scroll to position [55, 0]
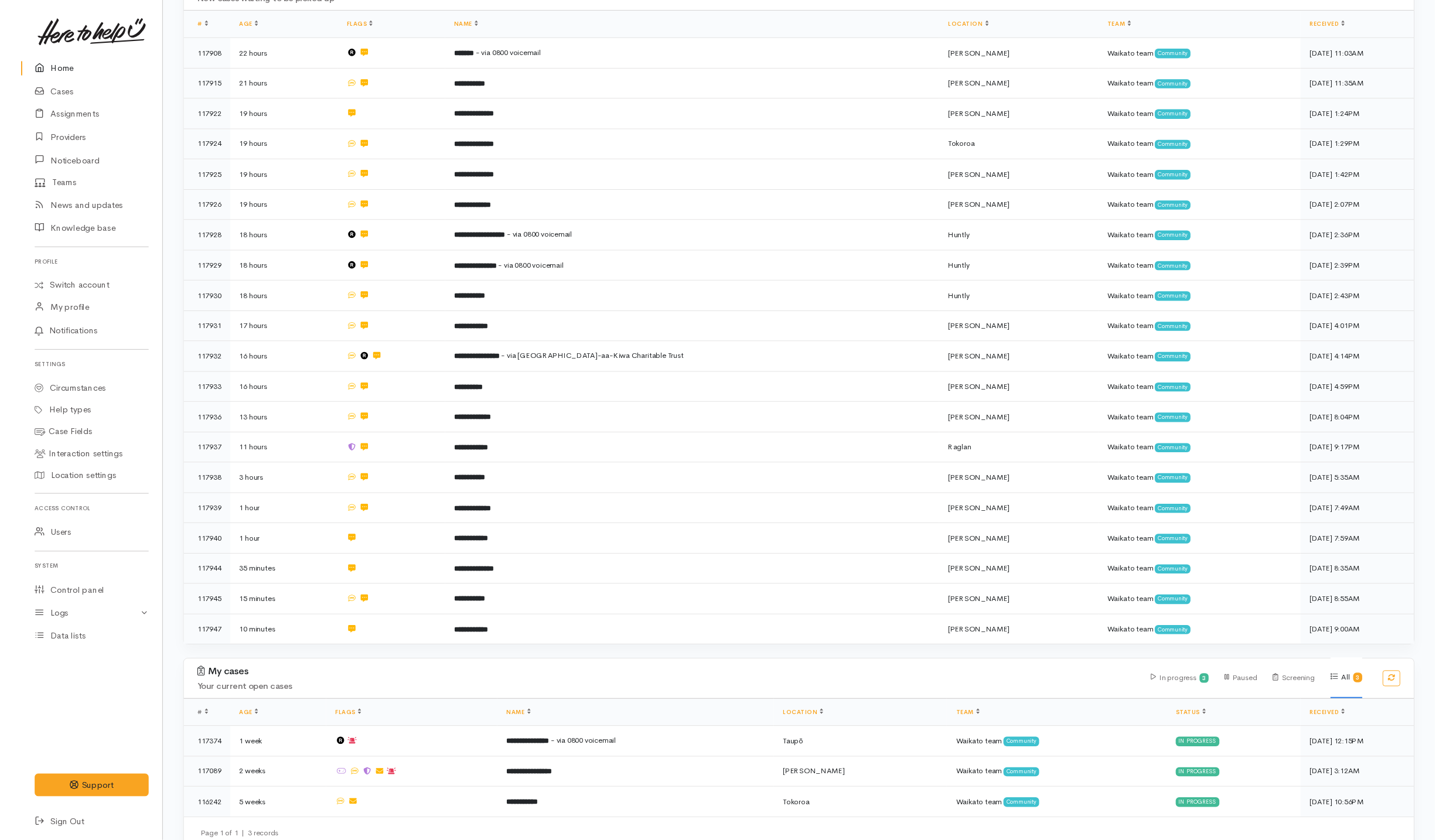
scroll to position [232, 0]
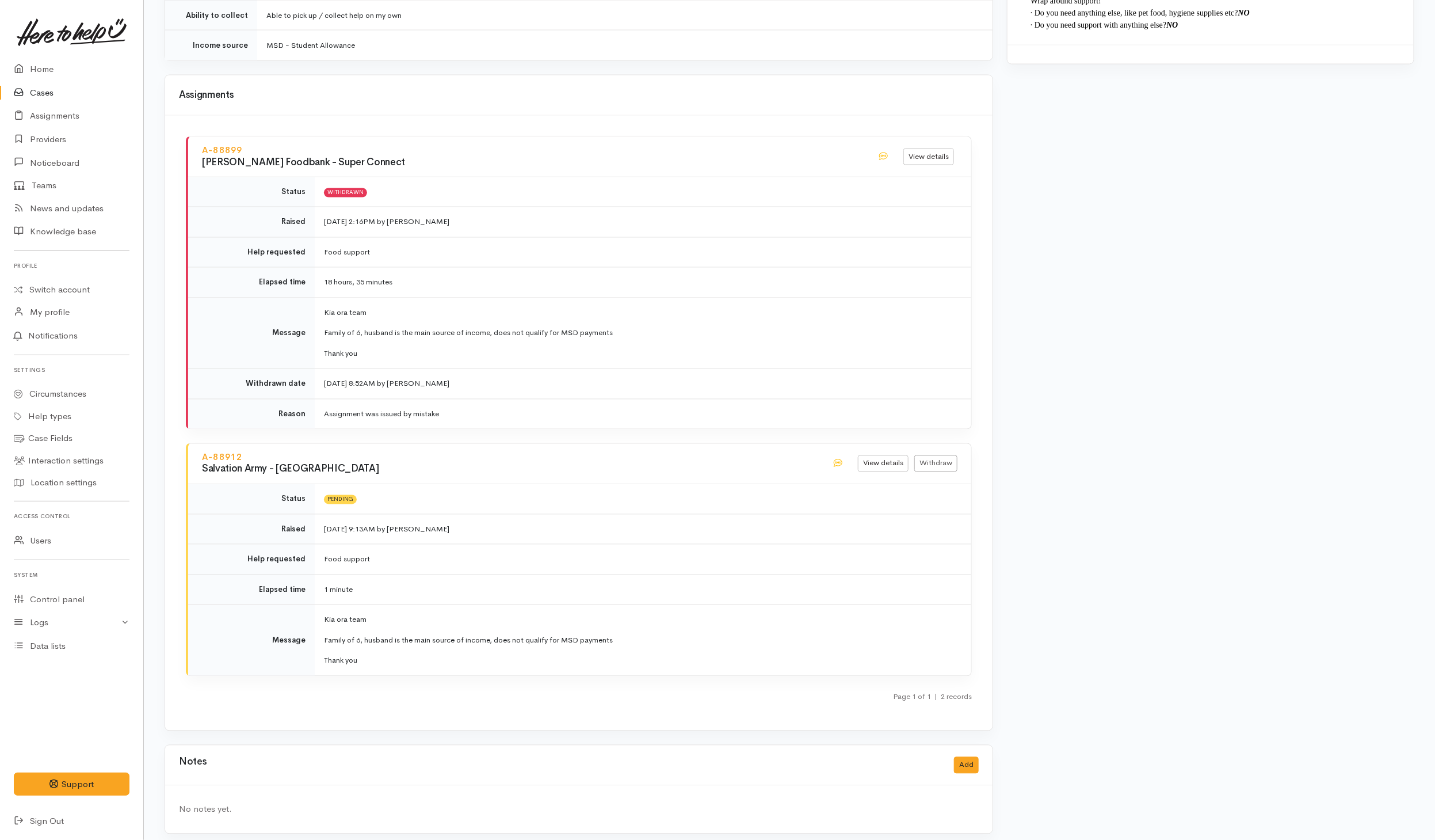
scroll to position [1276, 0]
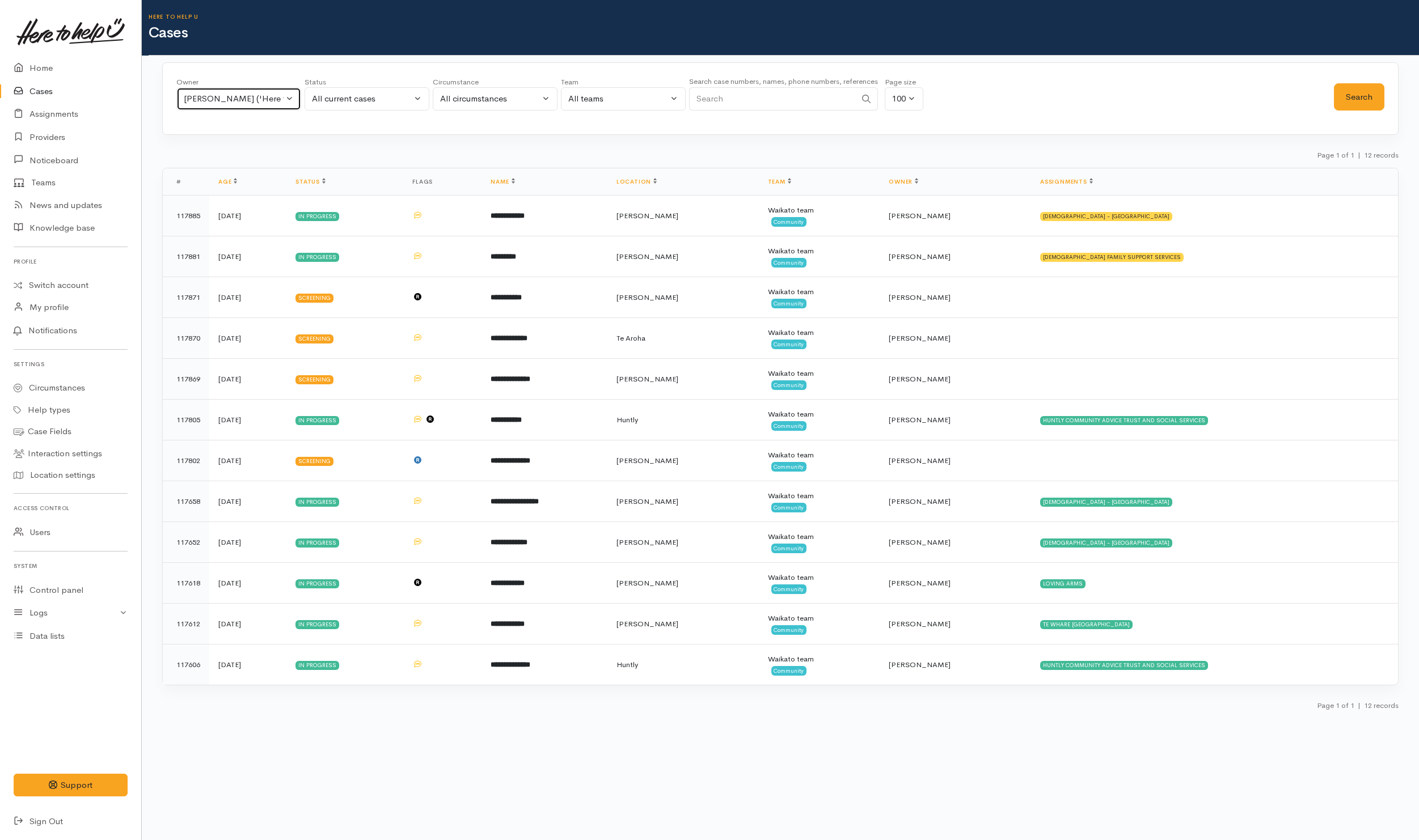
click at [246, 111] on button "[PERSON_NAME] ('Here to help u')" at bounding box center [238, 99] width 125 height 23
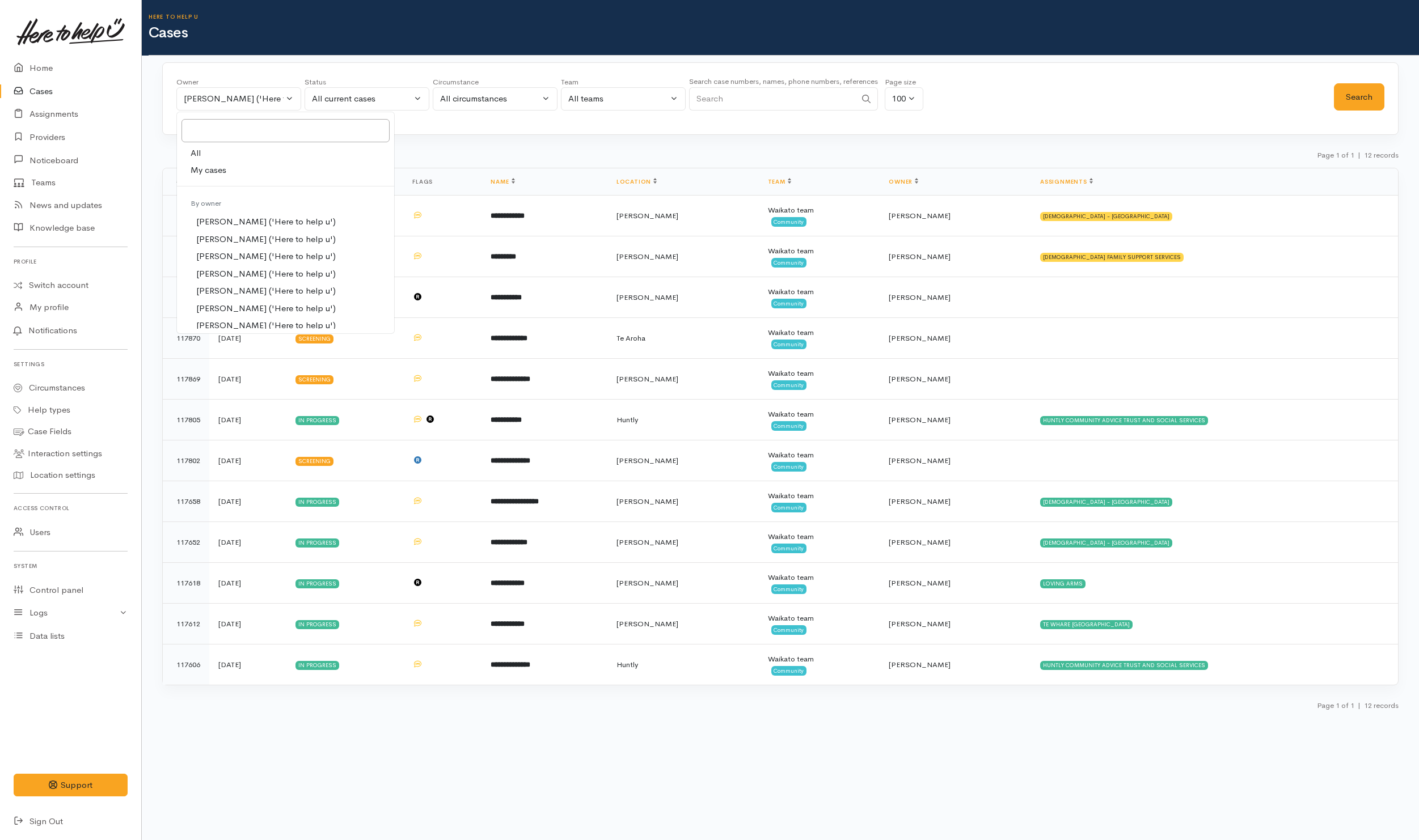
click at [240, 155] on link "All" at bounding box center [285, 154] width 217 height 18
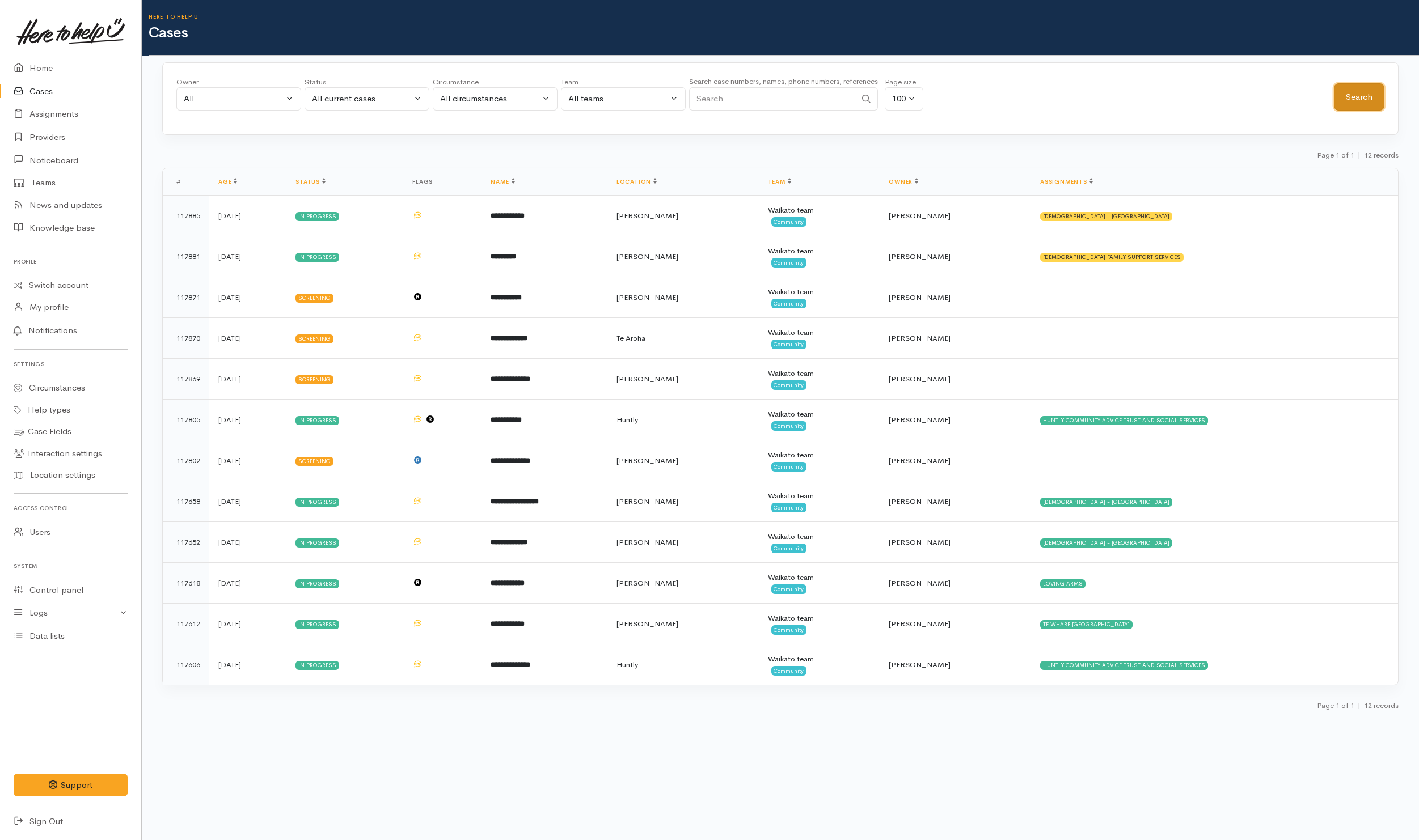
click at [1364, 102] on button "Search" at bounding box center [1359, 97] width 51 height 28
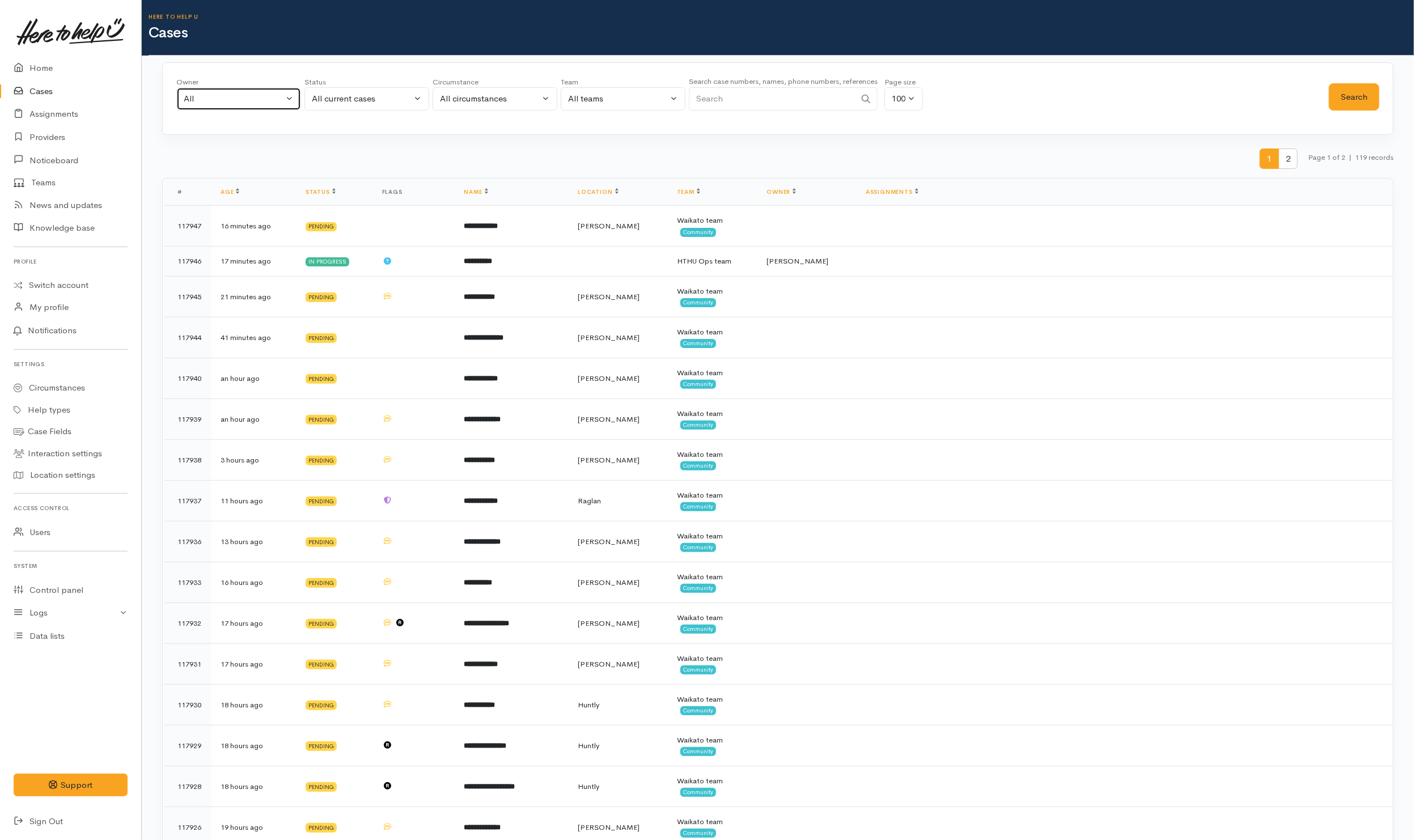
click at [194, 93] on div "All" at bounding box center [234, 99] width 100 height 13
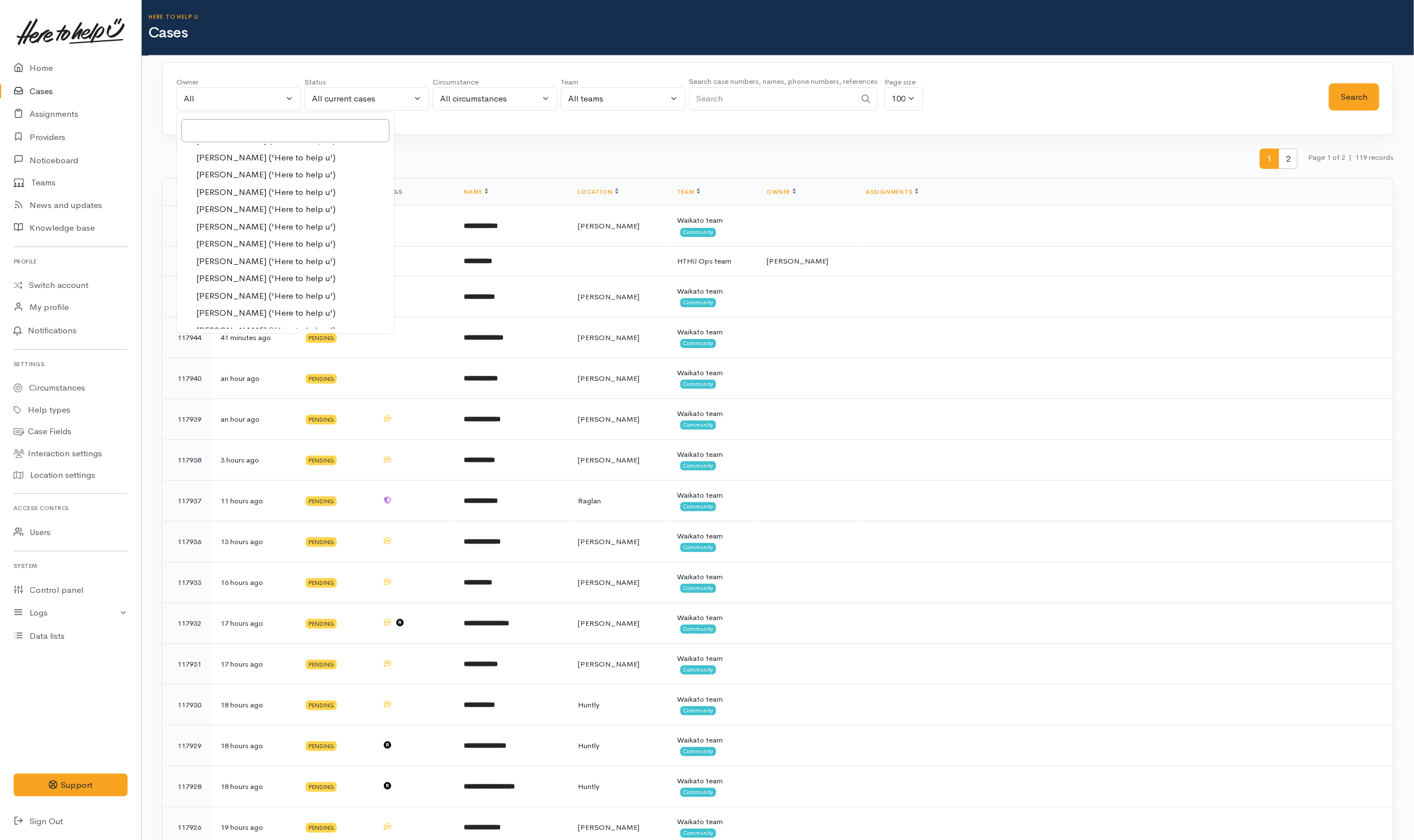
click at [233, 242] on span "[PERSON_NAME] ('Here to help u')" at bounding box center [266, 243] width 140 height 13
select select "1252"
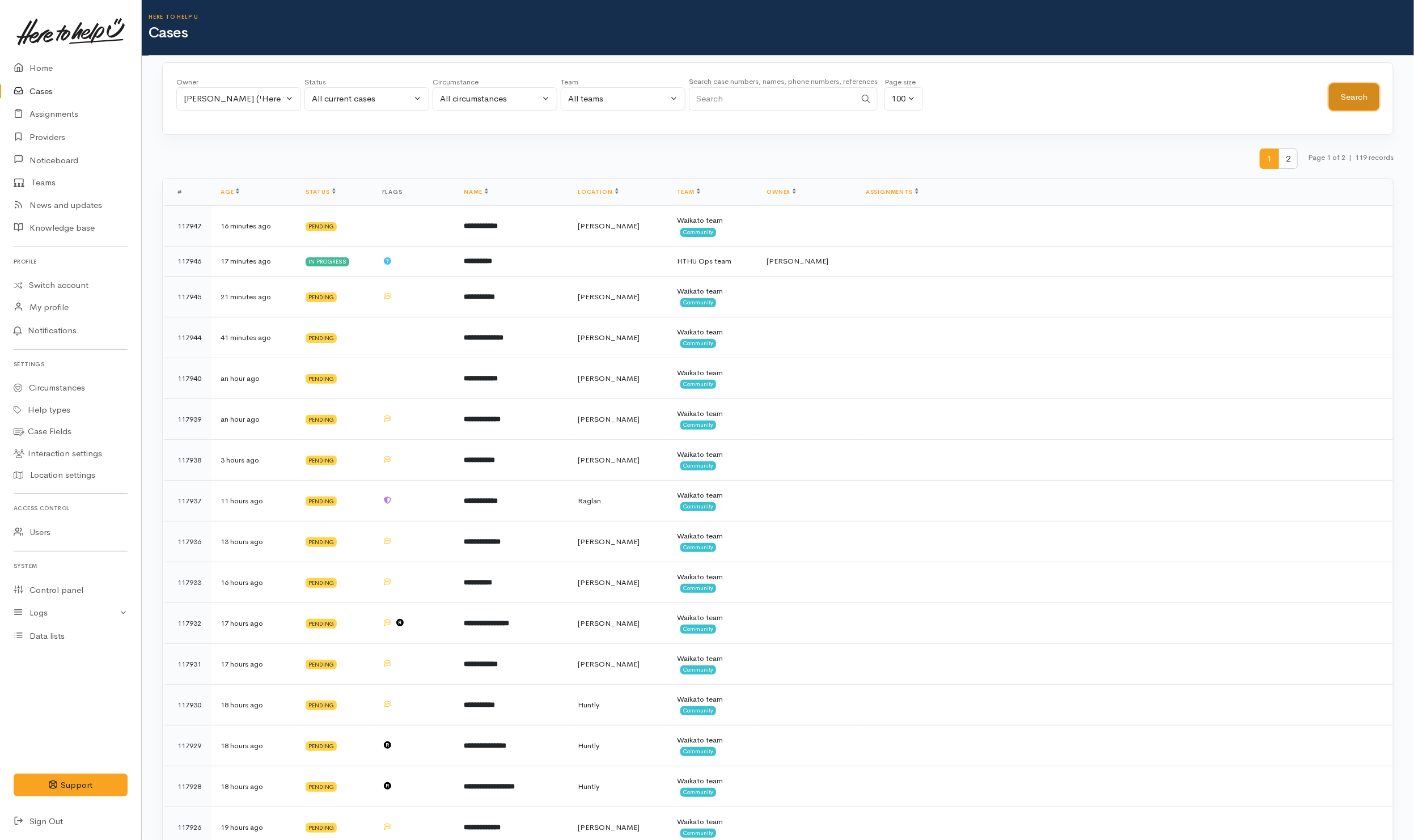
click at [1375, 101] on button "Search" at bounding box center [1355, 97] width 51 height 28
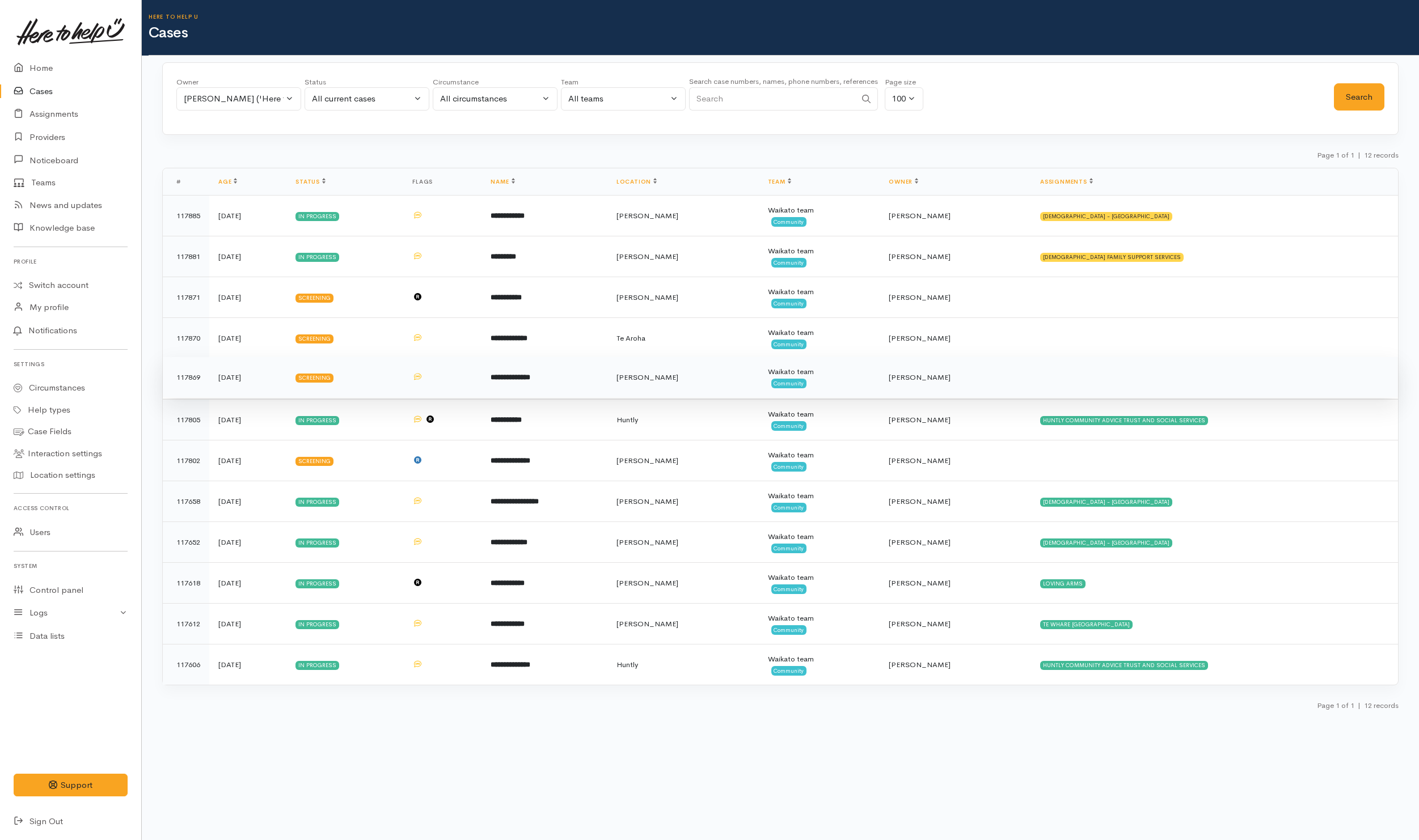
click at [282, 386] on td "[DATE]" at bounding box center [247, 377] width 77 height 41
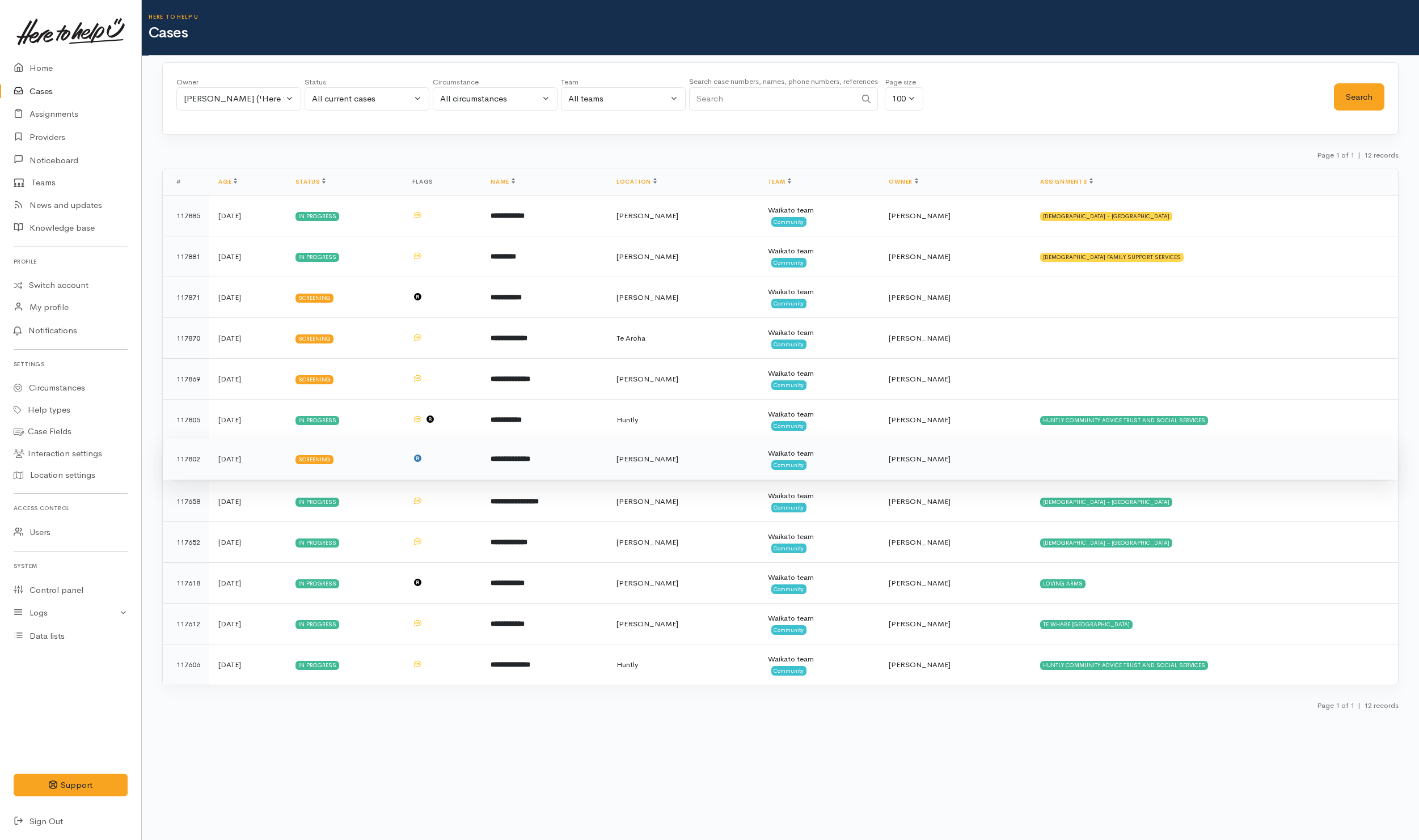
click at [286, 467] on td "[DATE]" at bounding box center [247, 459] width 77 height 41
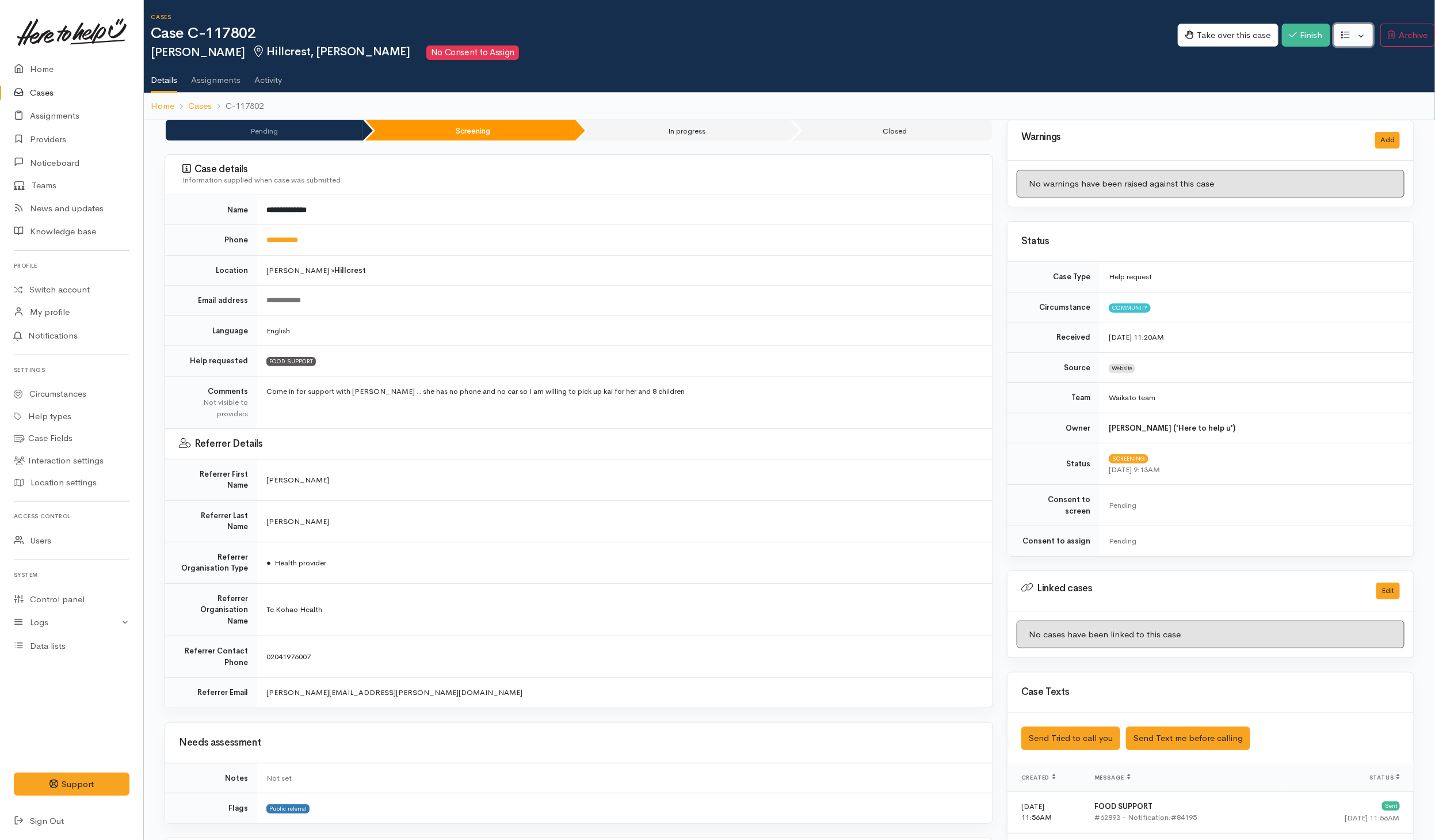
click at [955, 37] on button "button" at bounding box center [1354, 35] width 39 height 24
drag, startPoint x: 1308, startPoint y: 92, endPoint x: 1302, endPoint y: 96, distance: 7.2
click at [955, 92] on link "Re-assign team" at bounding box center [1311, 98] width 123 height 18
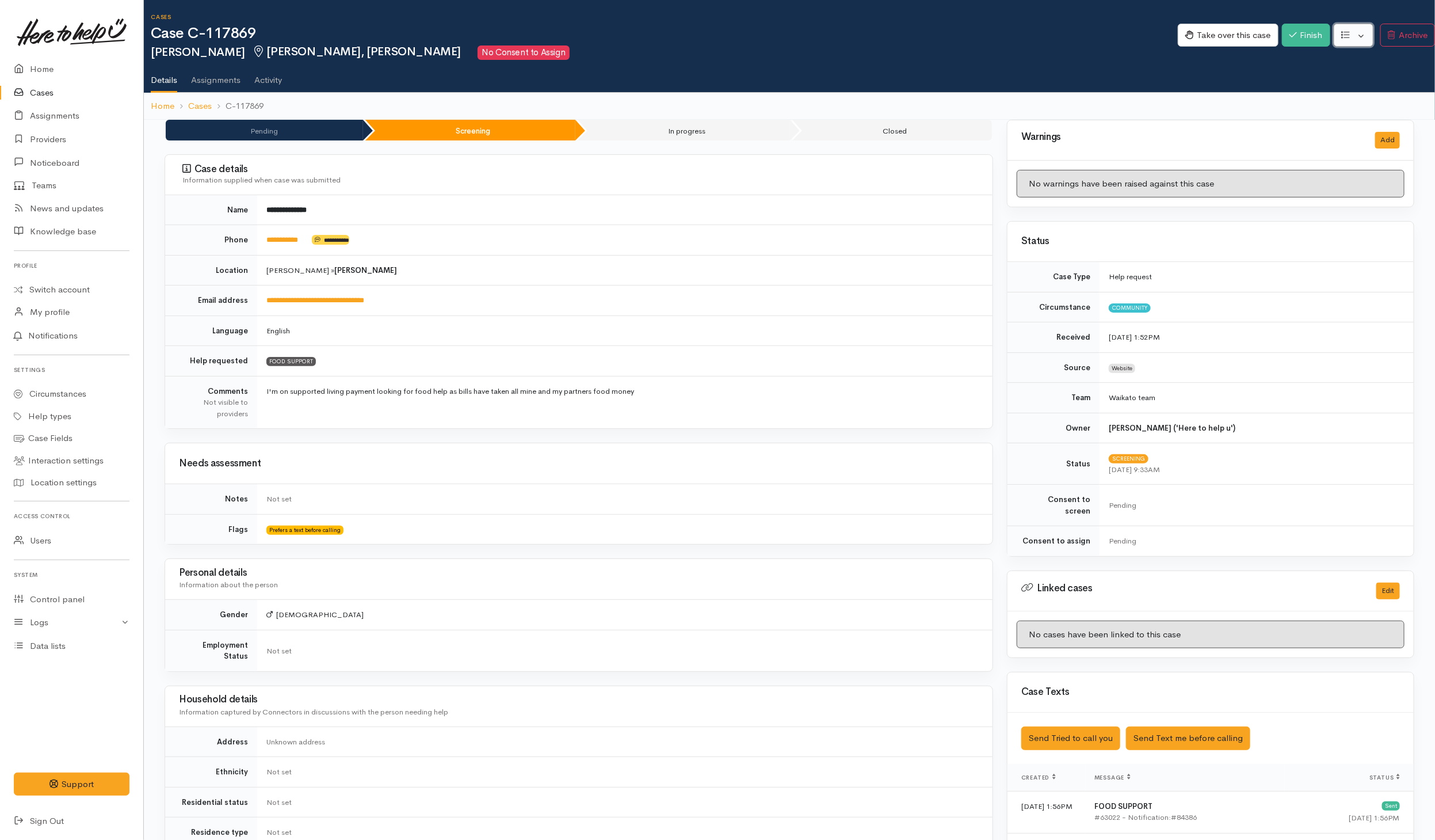
click at [955, 39] on button "button" at bounding box center [1354, 35] width 39 height 24
click at [955, 66] on ul "Details Assignments Activity" at bounding box center [793, 76] width 1285 height 33
click at [955, 32] on button "button" at bounding box center [1354, 35] width 39 height 24
click at [955, 99] on link "Re-assign team" at bounding box center [1311, 98] width 123 height 18
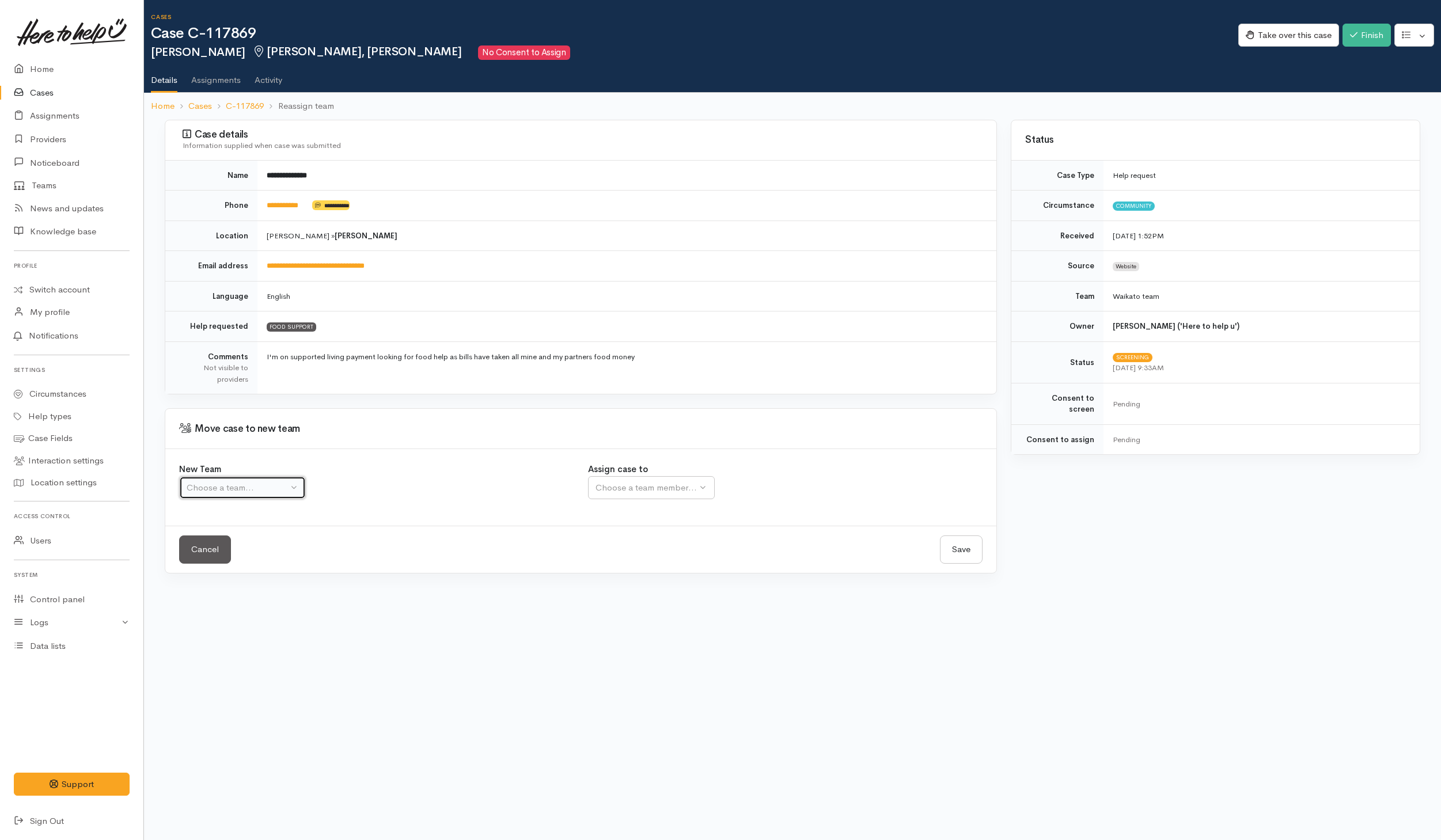
click at [274, 491] on div "Choose a team..." at bounding box center [237, 487] width 102 height 13
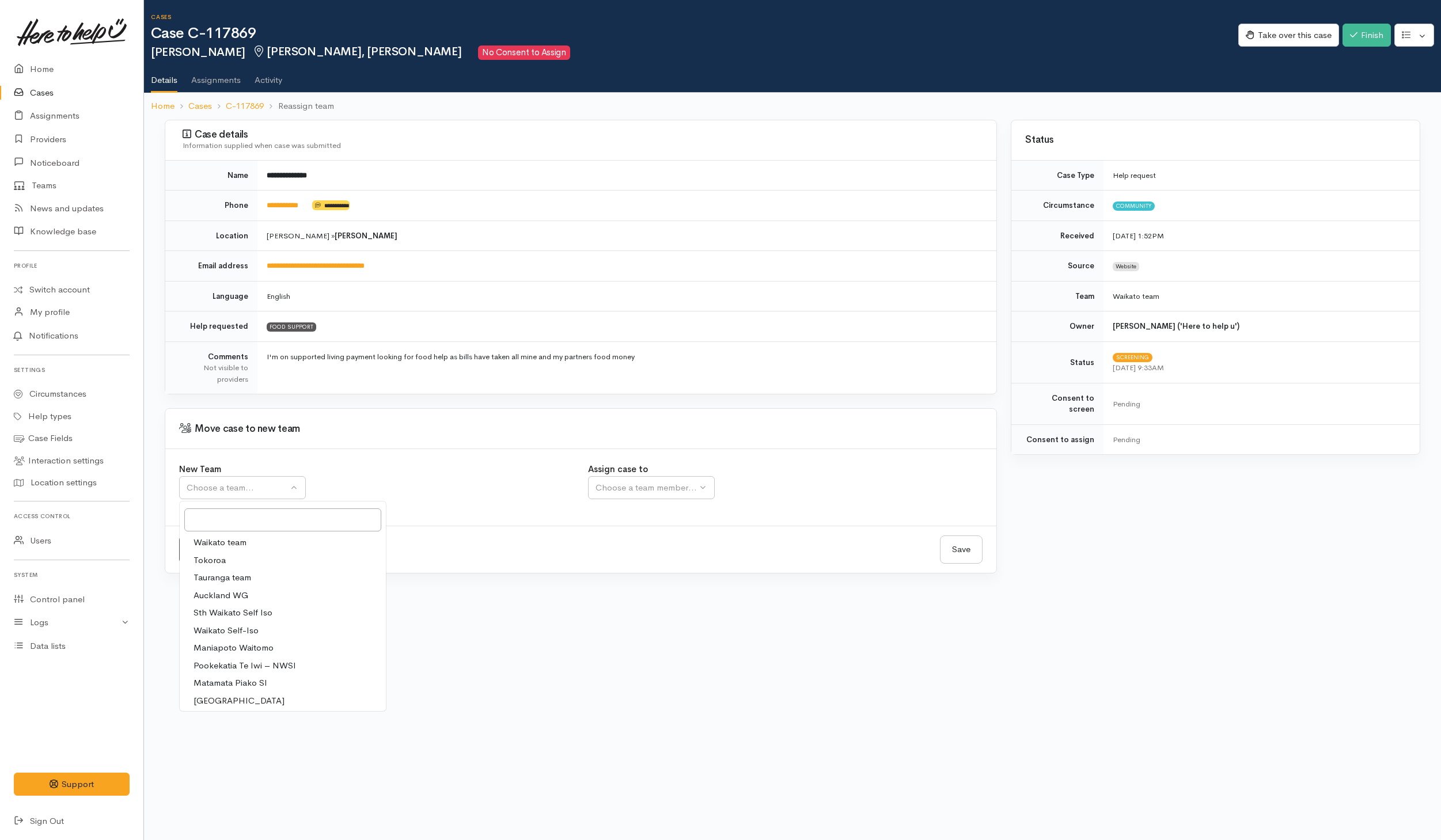
click at [214, 547] on span "Waikato team" at bounding box center [220, 542] width 53 height 13
select select "1"
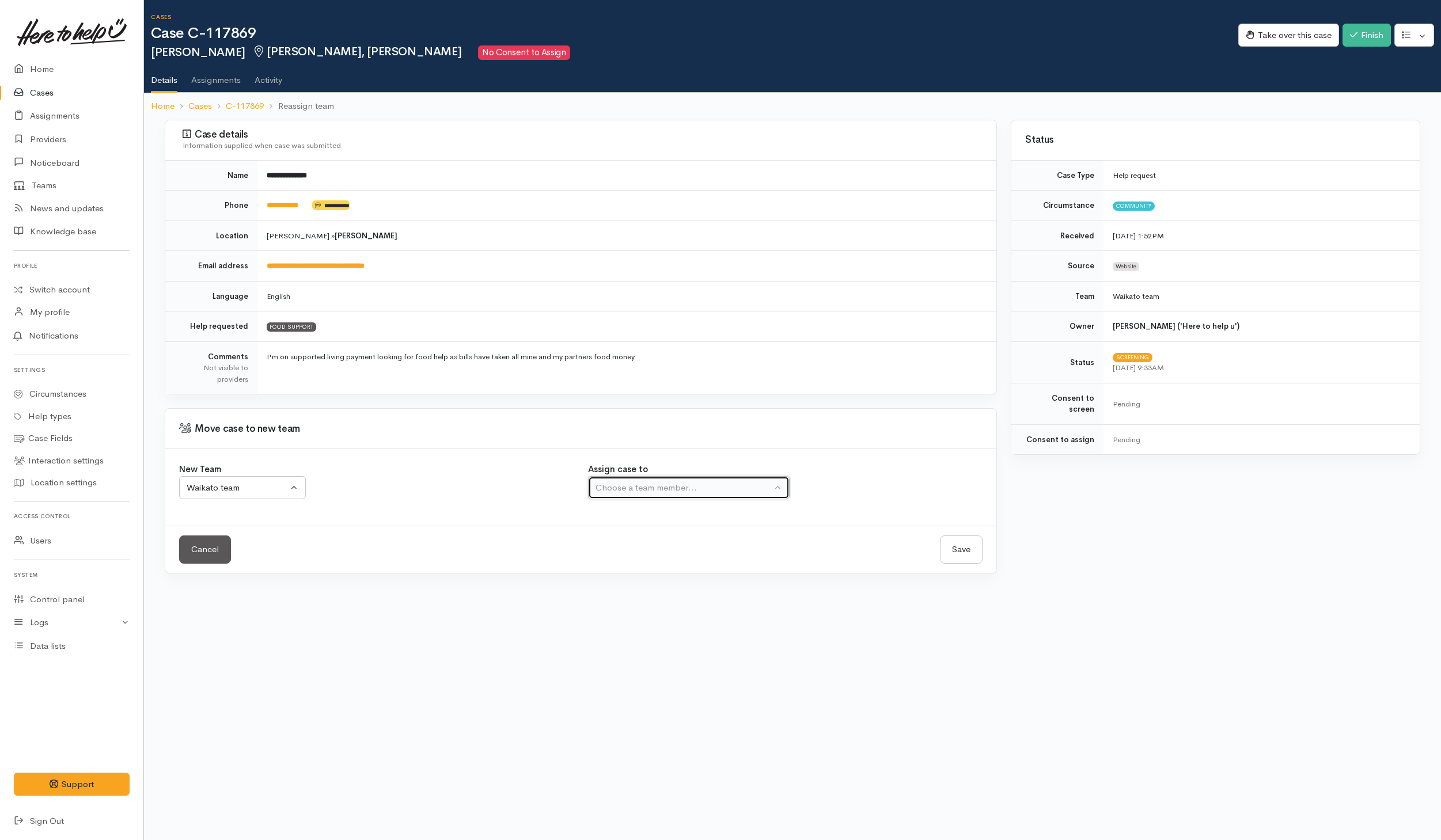
click at [693, 491] on div "Choose a team member..." at bounding box center [683, 487] width 176 height 13
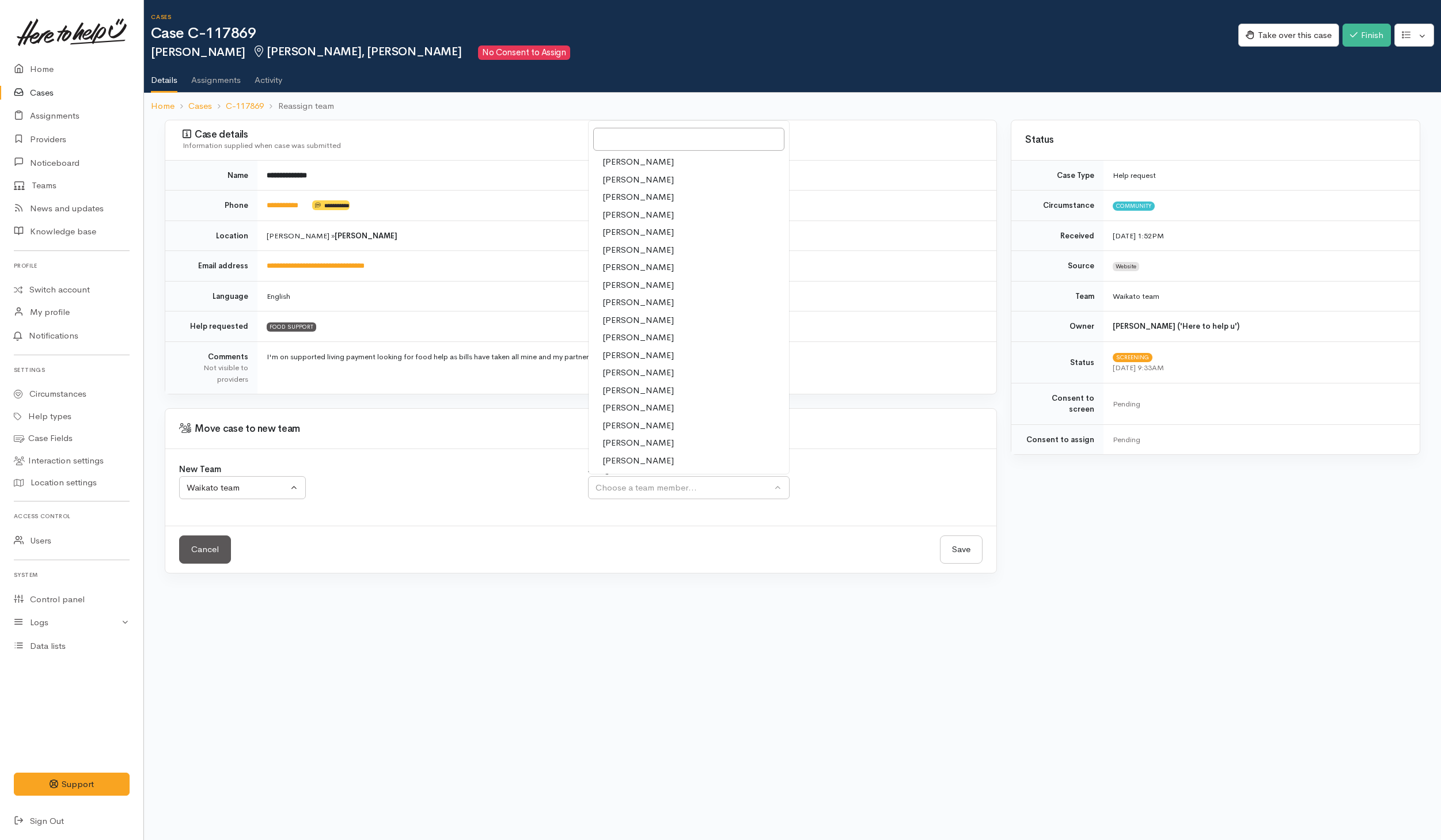
click at [620, 461] on span "Shirley Mackie" at bounding box center [638, 460] width 71 height 13
select select "1463"
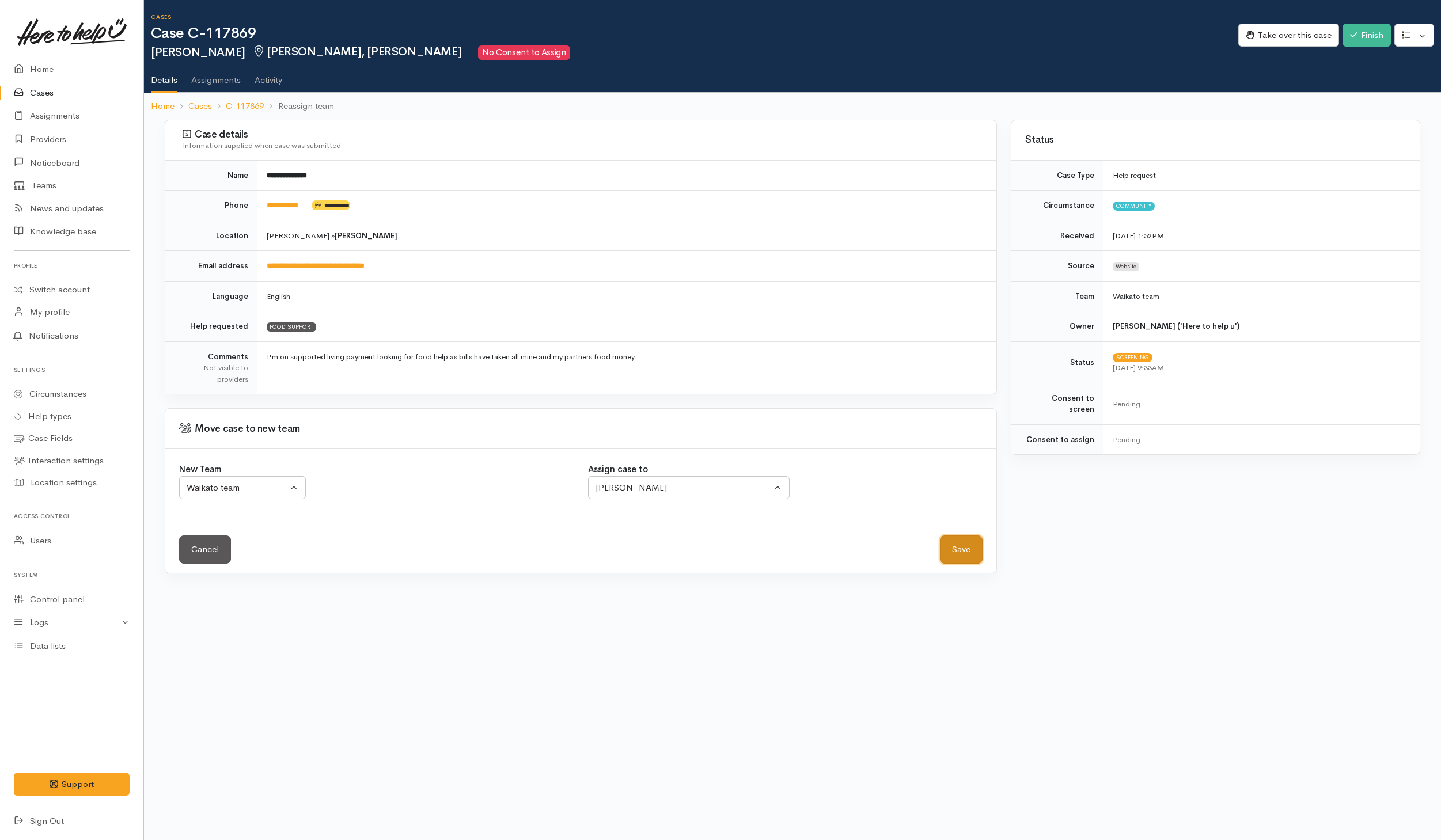
click at [975, 562] on button "Save" at bounding box center [961, 549] width 42 height 28
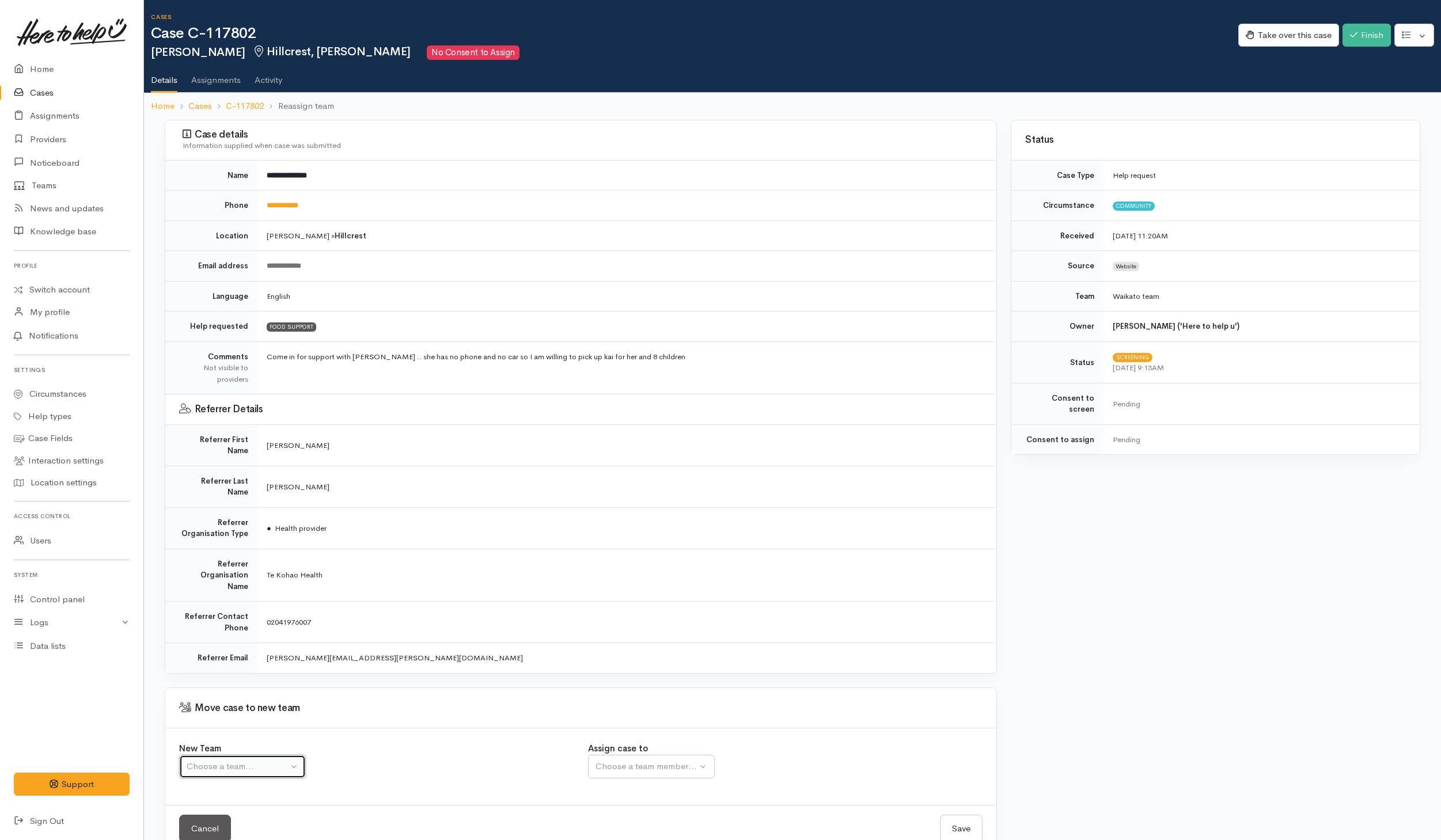
click at [207, 760] on div "Choose a team..." at bounding box center [237, 766] width 102 height 13
click at [212, 578] on span "Waikato team" at bounding box center [220, 584] width 53 height 13
select select "1"
click at [649, 760] on div "Choose a team member..." at bounding box center [683, 766] width 176 height 13
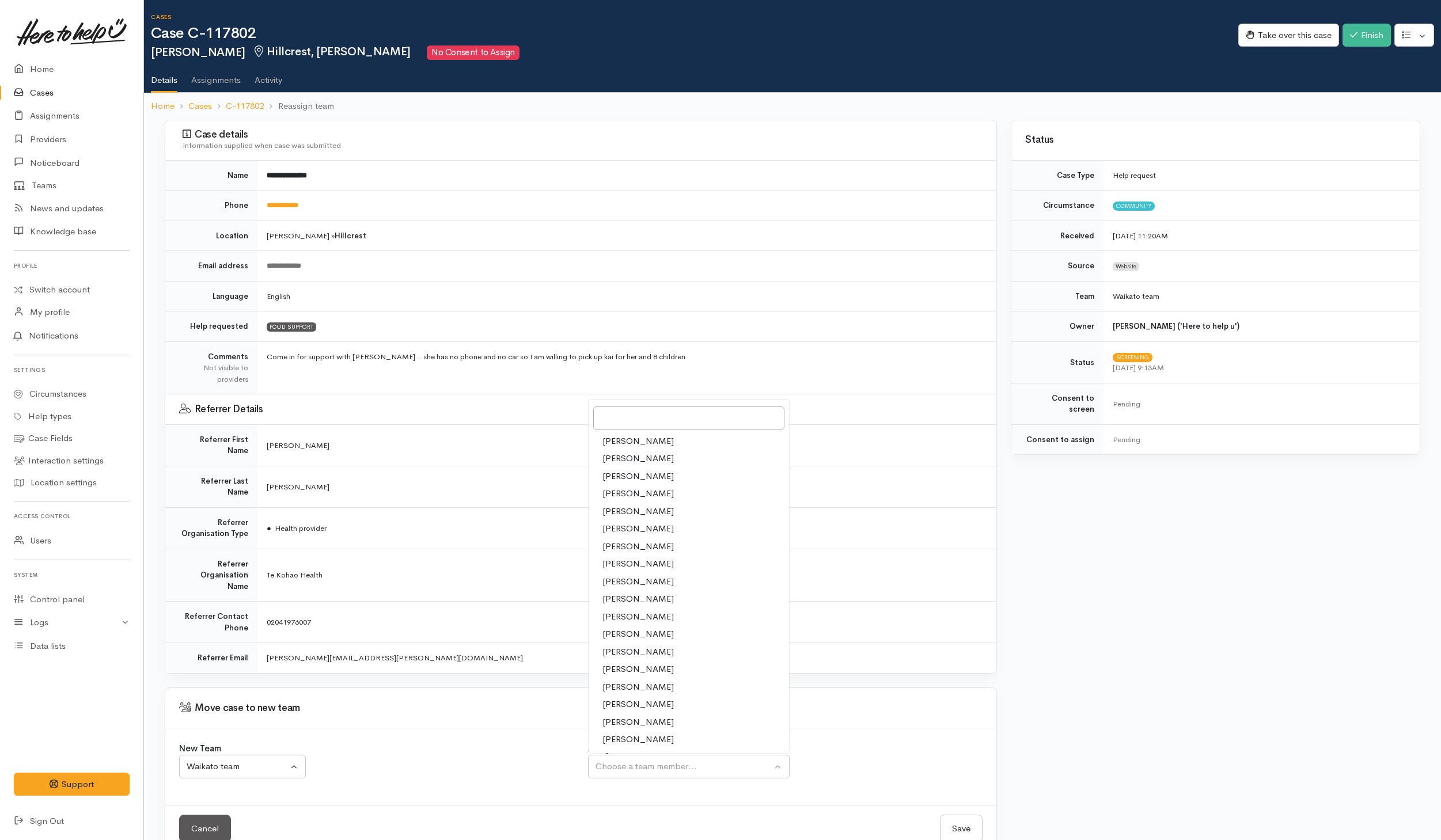
click at [618, 732] on span "Shirley Mackie" at bounding box center [638, 738] width 71 height 13
select select "1463"
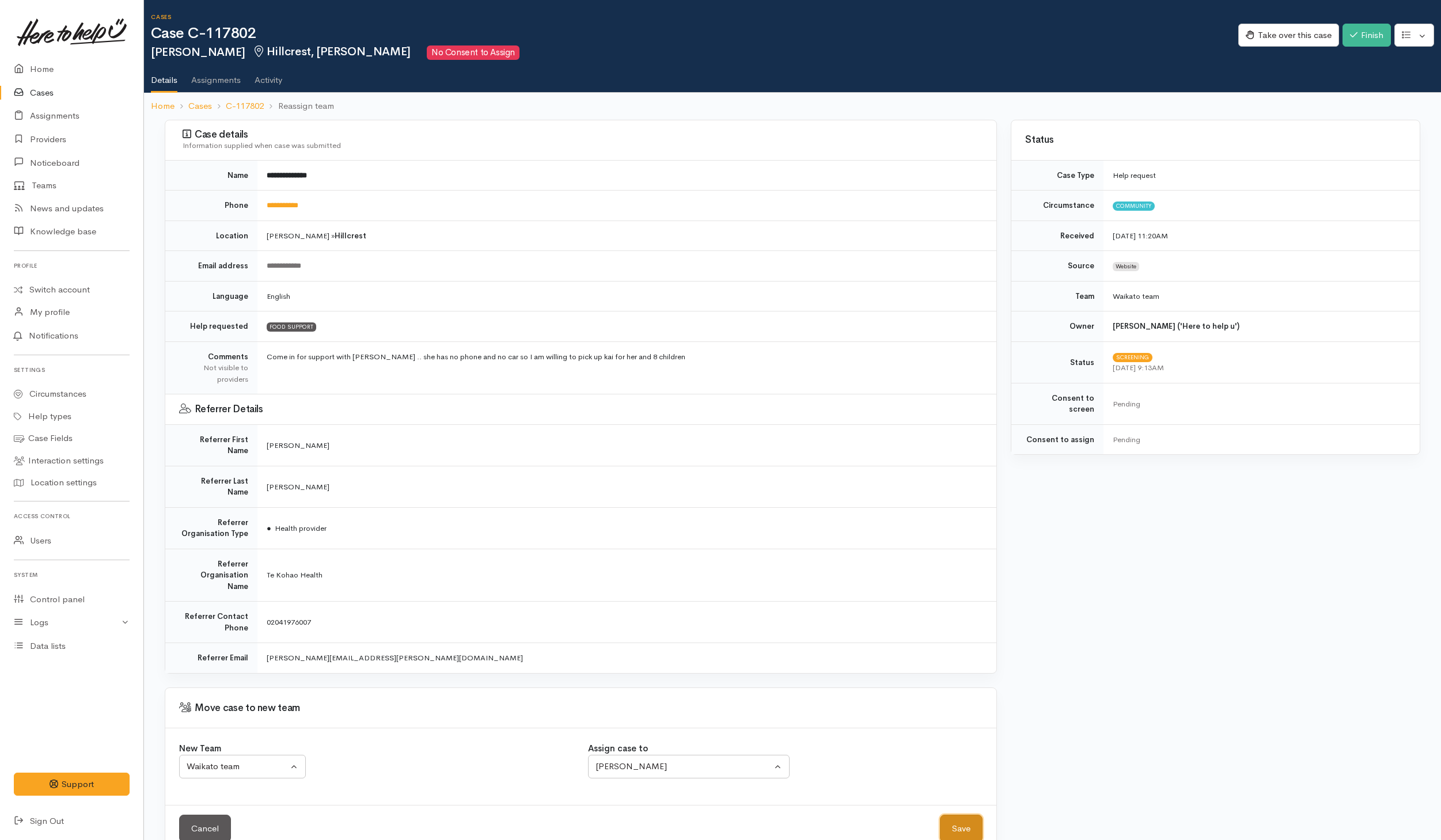
click at [968, 814] on button "Save" at bounding box center [961, 828] width 42 height 28
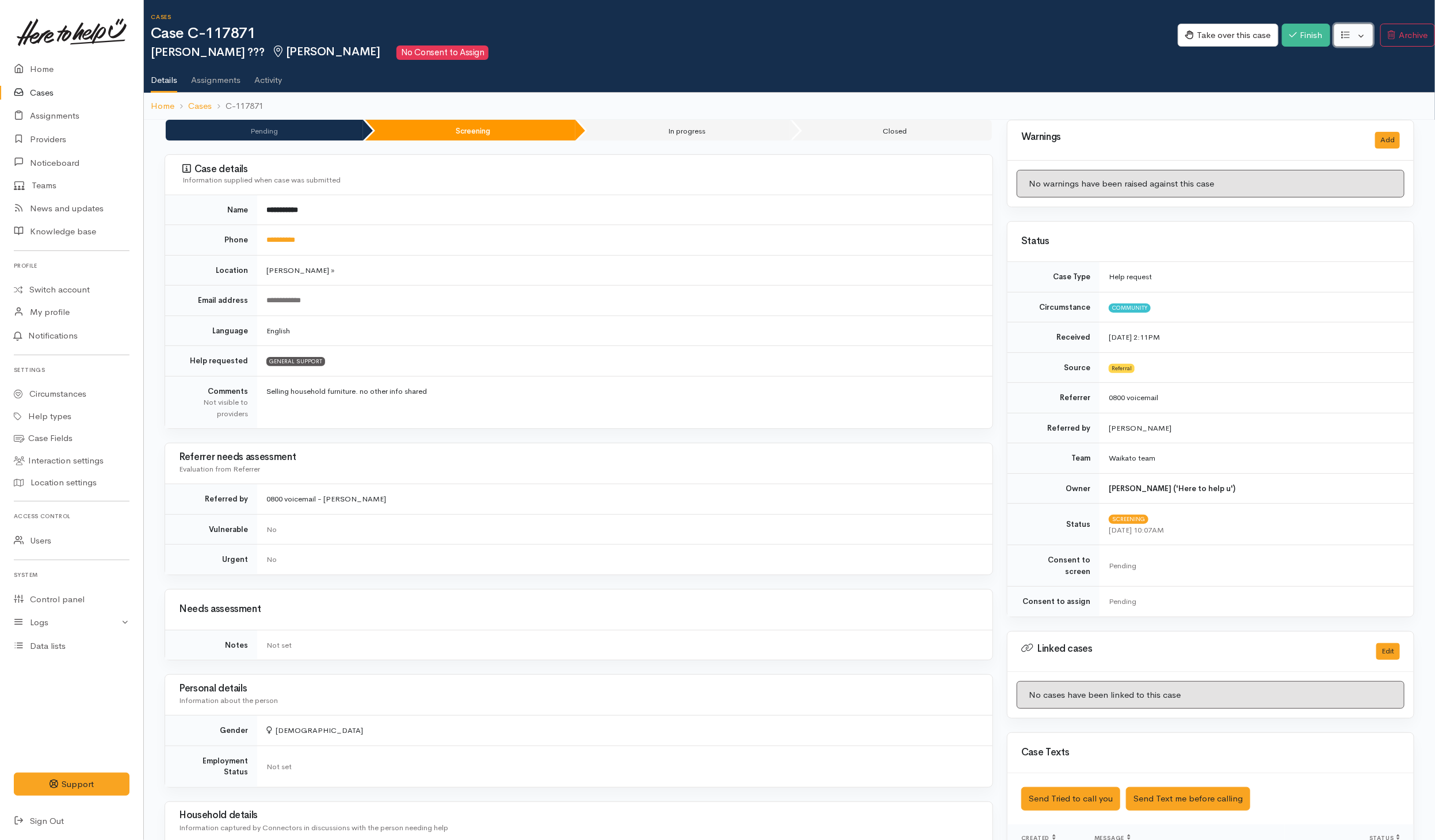
click at [1359, 35] on button "button" at bounding box center [1354, 35] width 39 height 24
click at [1318, 99] on link "Re-assign team" at bounding box center [1311, 98] width 123 height 18
